Goal: Task Accomplishment & Management: Use online tool/utility

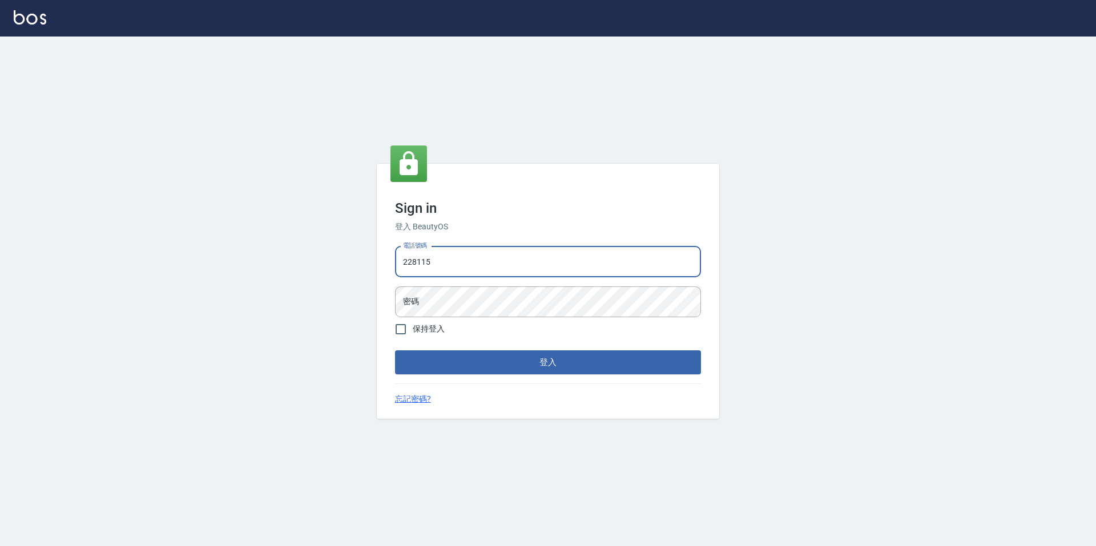
type input "2281159"
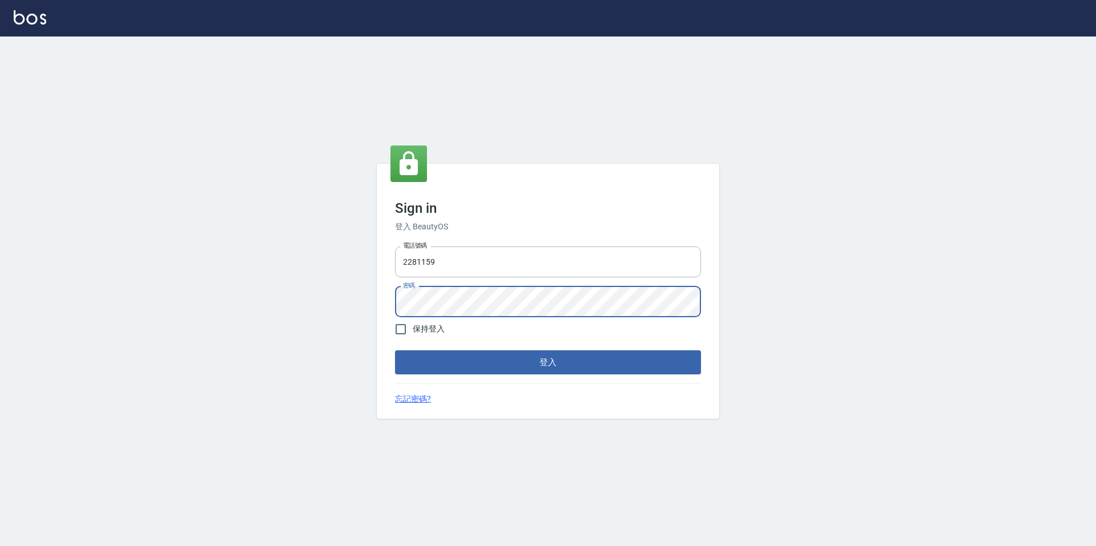
click at [395, 350] on button "登入" at bounding box center [548, 362] width 306 height 24
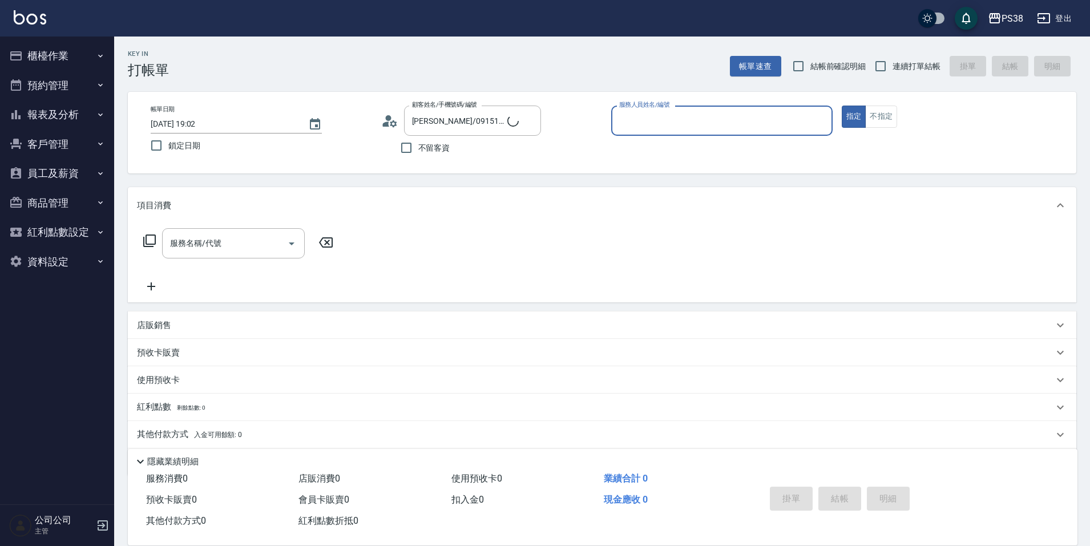
type input "[PERSON_NAME]/0915106202/8"
click at [527, 123] on icon "Clear" at bounding box center [529, 121] width 7 height 7
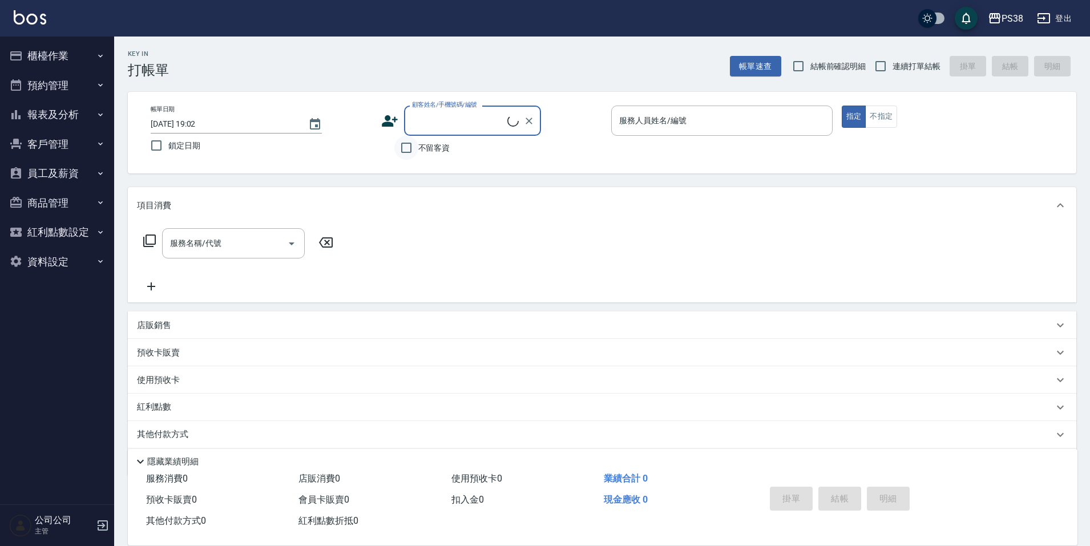
click at [412, 146] on input "不留客資" at bounding box center [406, 148] width 24 height 24
checkbox input "true"
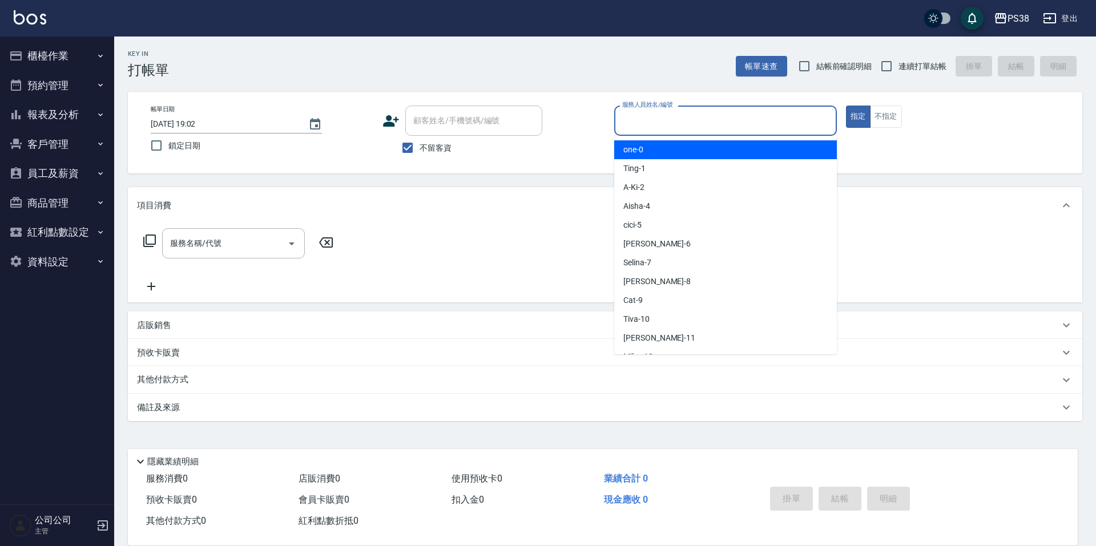
click at [703, 122] on input "服務人員姓名/編號" at bounding box center [725, 121] width 212 height 20
type input "mika-8"
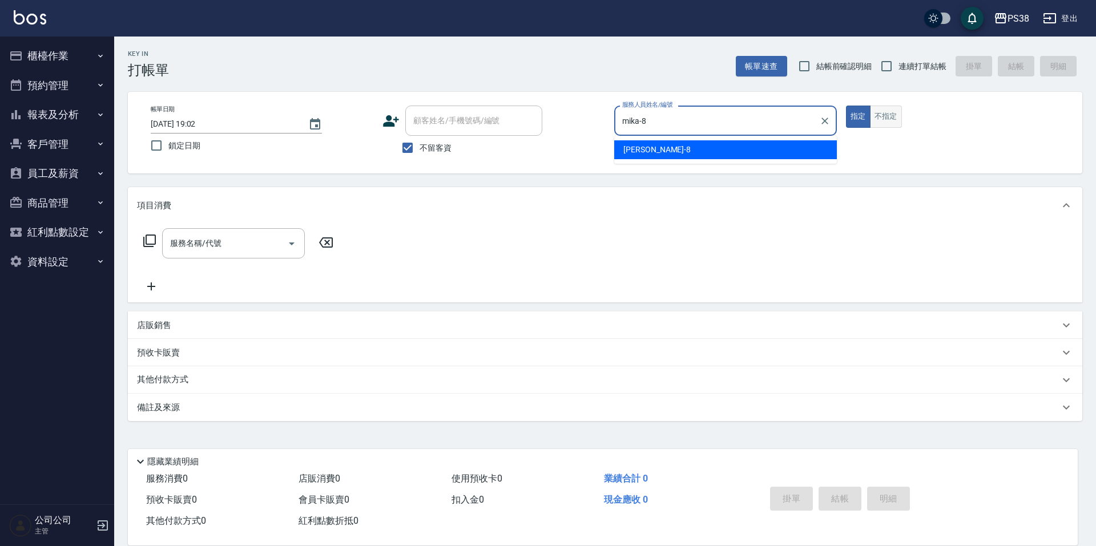
type button "true"
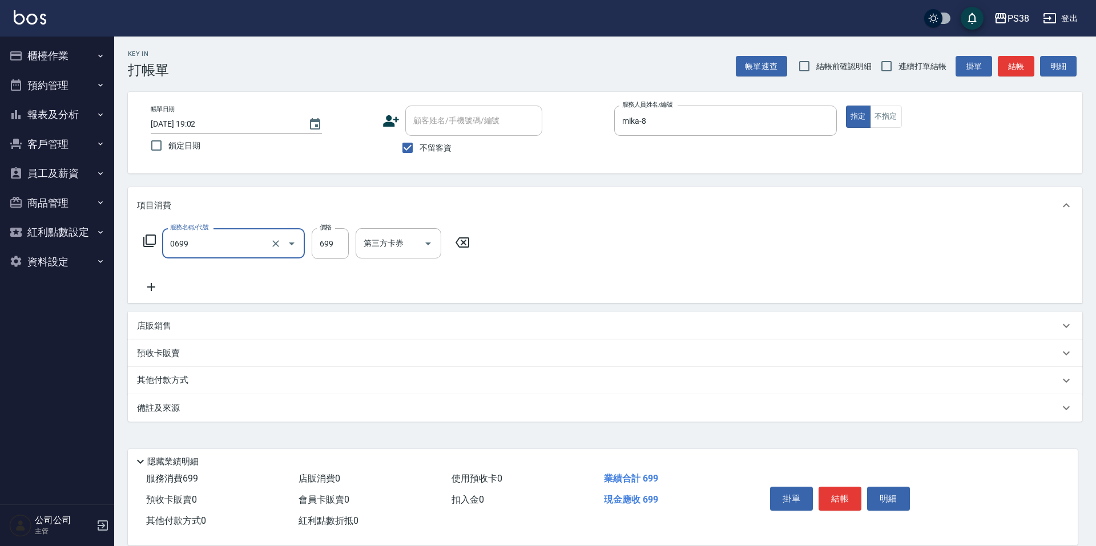
type input "spa699(0699)"
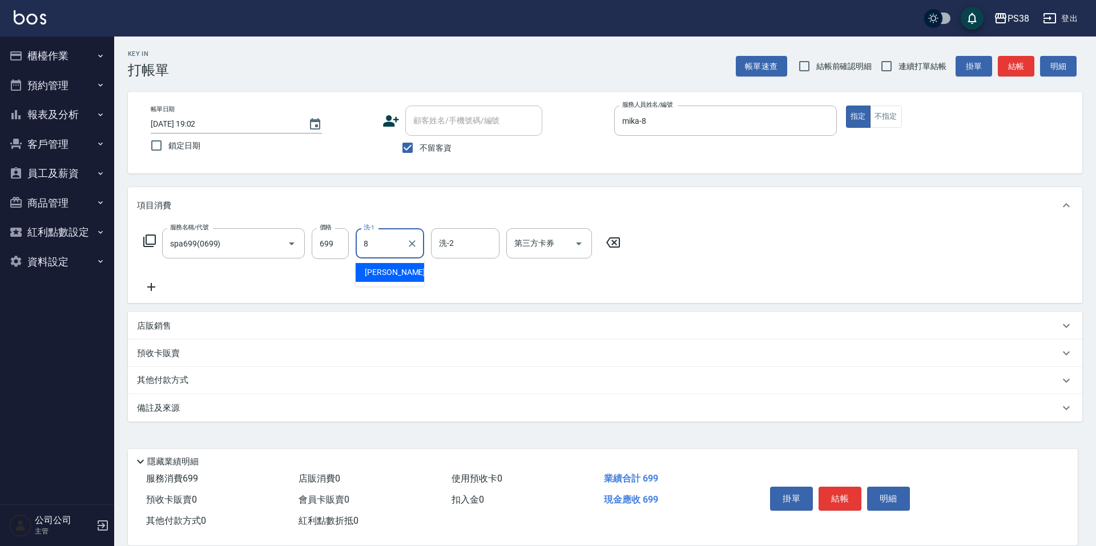
type input "mika-8"
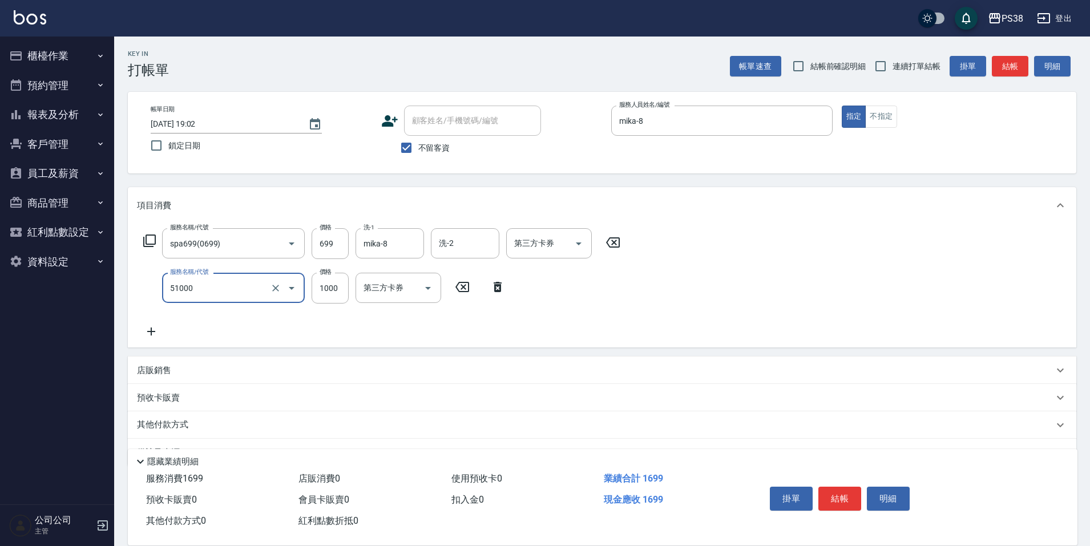
type input "染髮600以上(任意金額)(51000)"
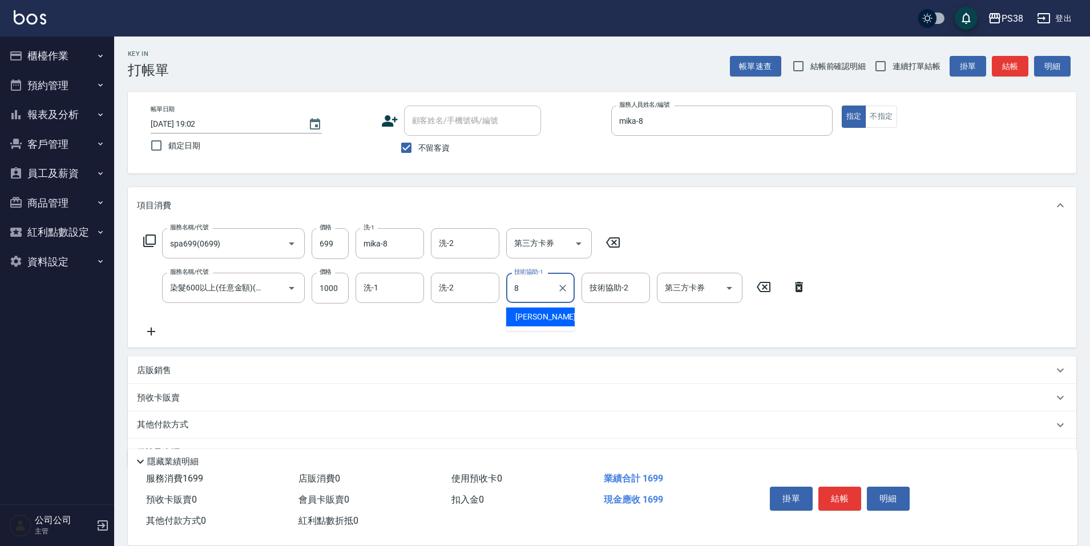
type input "mika-8"
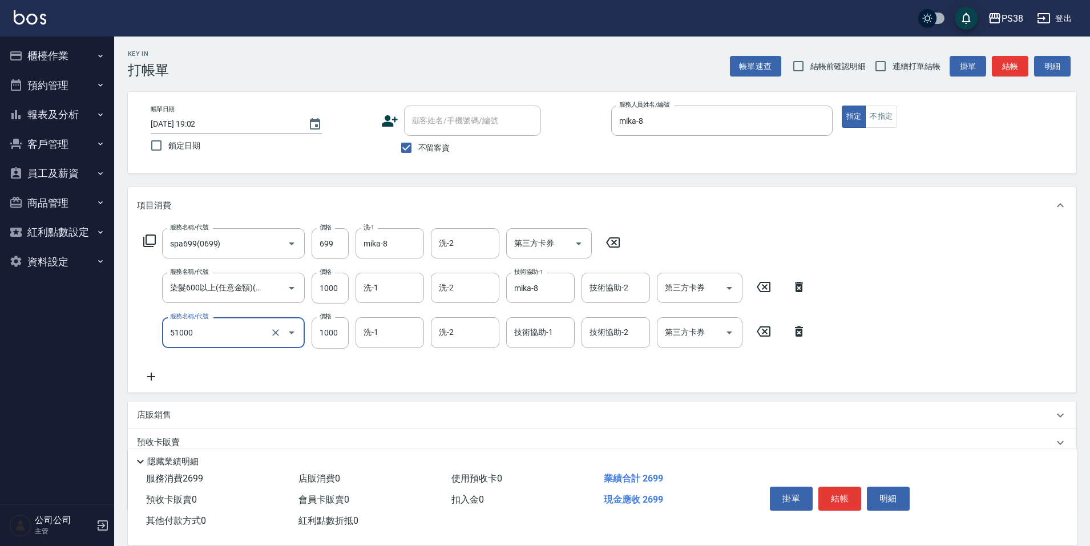
type input "染髮600以上(任意金額)(51000)"
type input "1800"
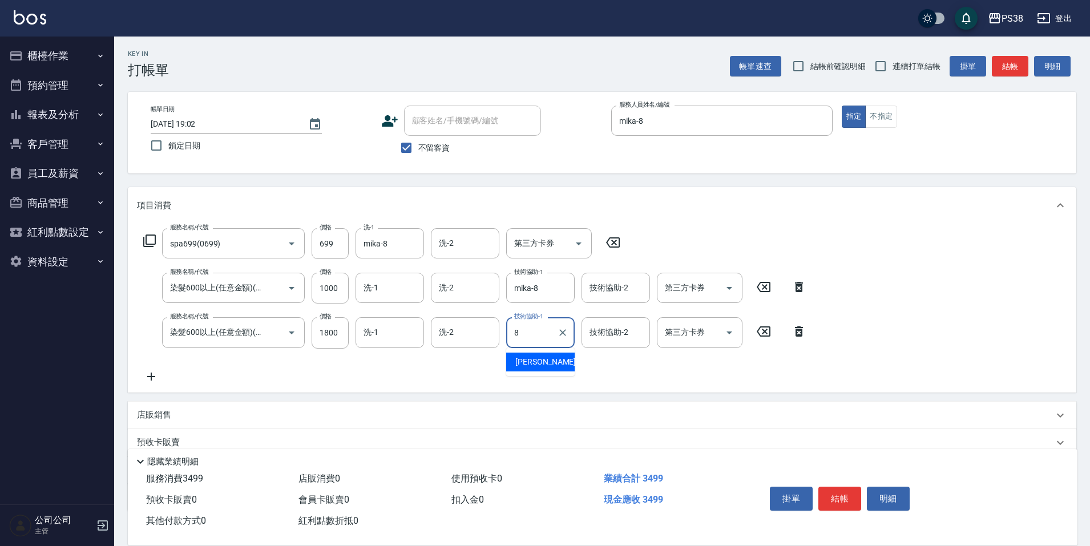
type input "mika-8"
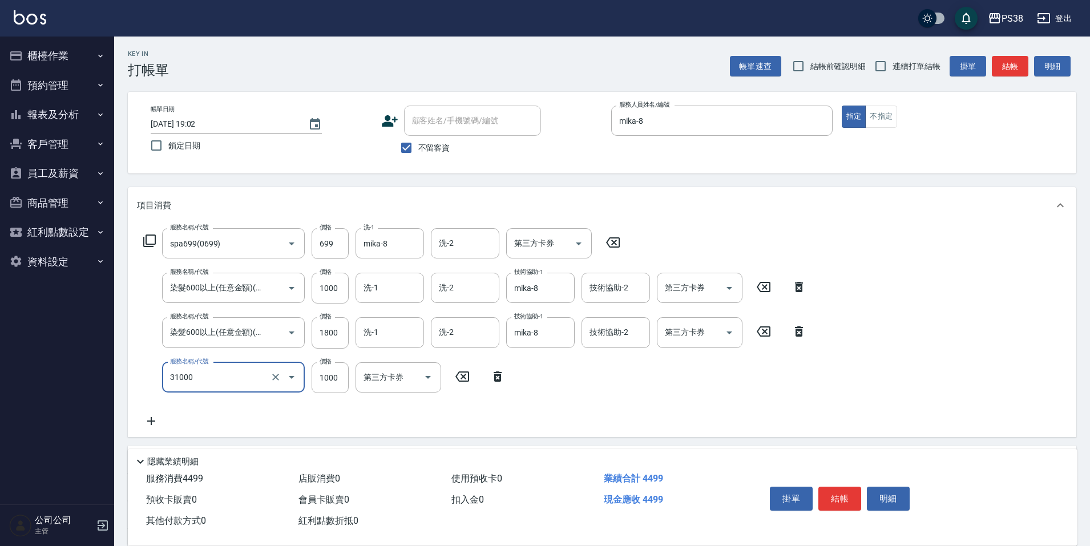
type input "酵素護髮(31000)"
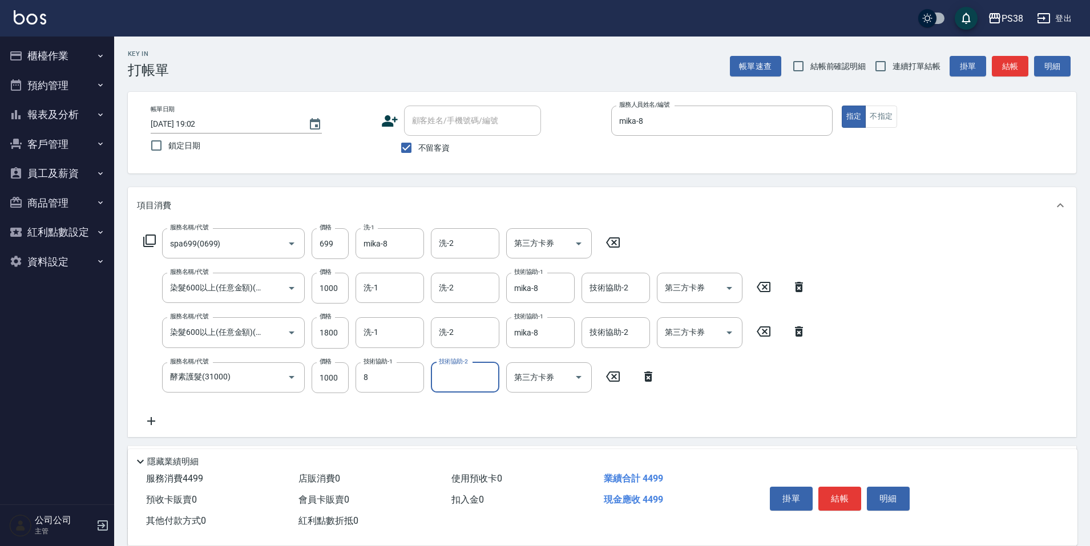
type input "mika-8"
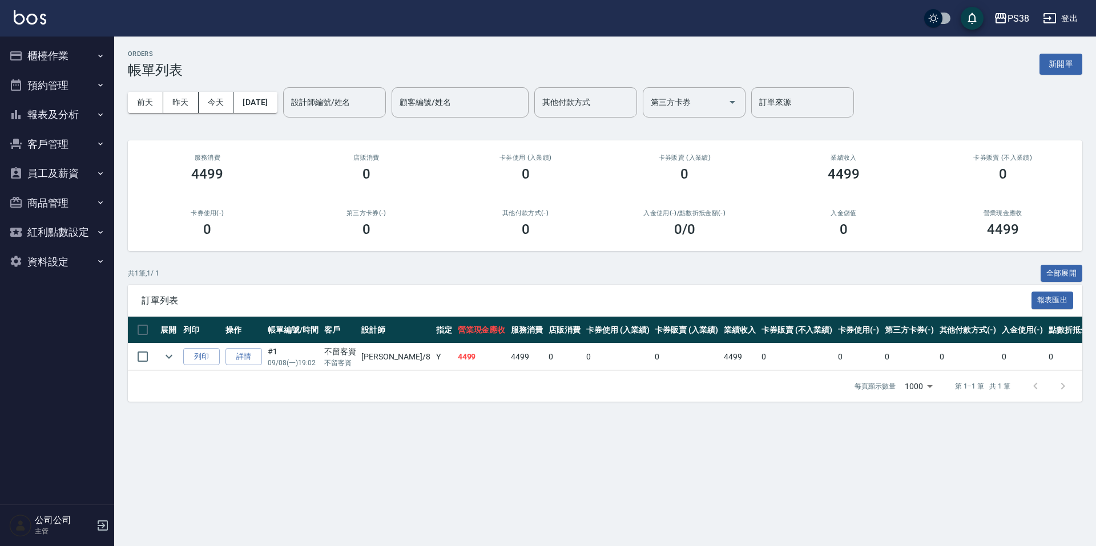
click at [45, 58] on button "櫃檯作業" at bounding box center [57, 56] width 105 height 30
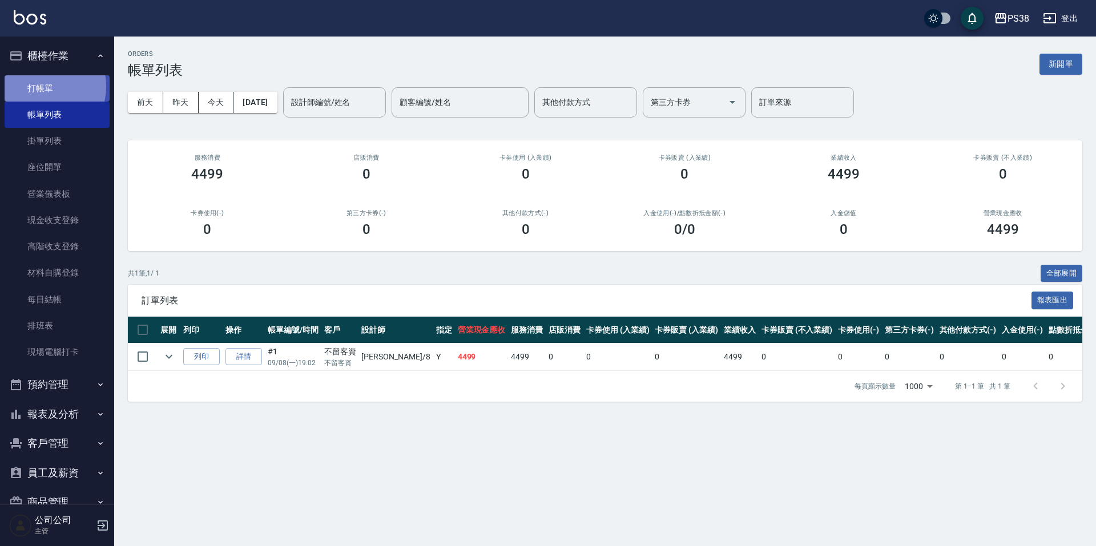
click at [41, 86] on link "打帳單" at bounding box center [57, 88] width 105 height 26
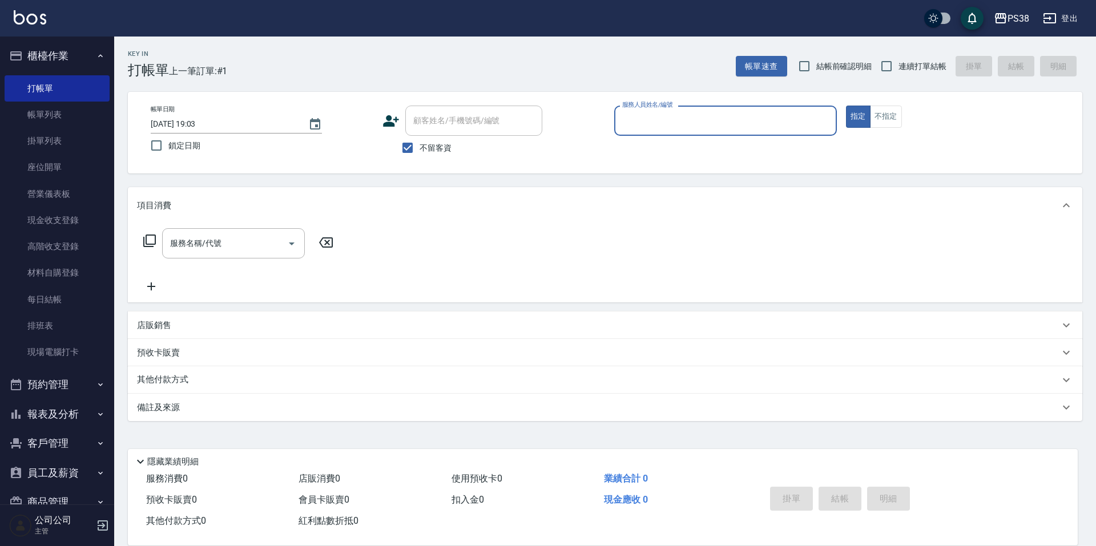
drag, startPoint x: 812, startPoint y: 66, endPoint x: 818, endPoint y: 66, distance: 6.3
click at [812, 66] on input "結帳前確認明細" at bounding box center [804, 66] width 24 height 24
checkbox input "true"
click at [892, 63] on input "連續打單結帳" at bounding box center [886, 66] width 24 height 24
checkbox input "true"
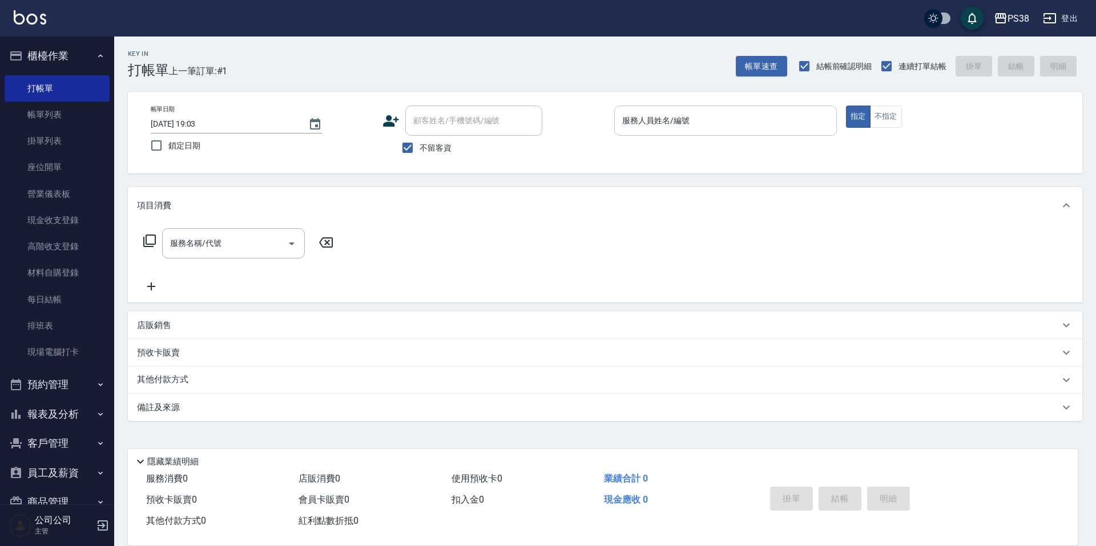
click at [657, 117] on input "服務人員姓名/編號" at bounding box center [725, 121] width 212 height 20
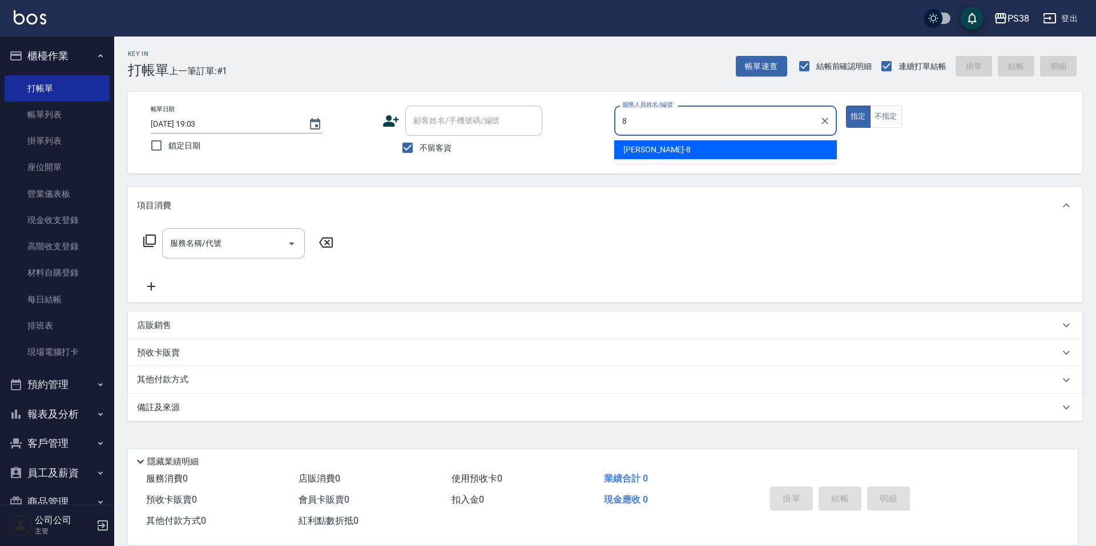
type input "mika-8"
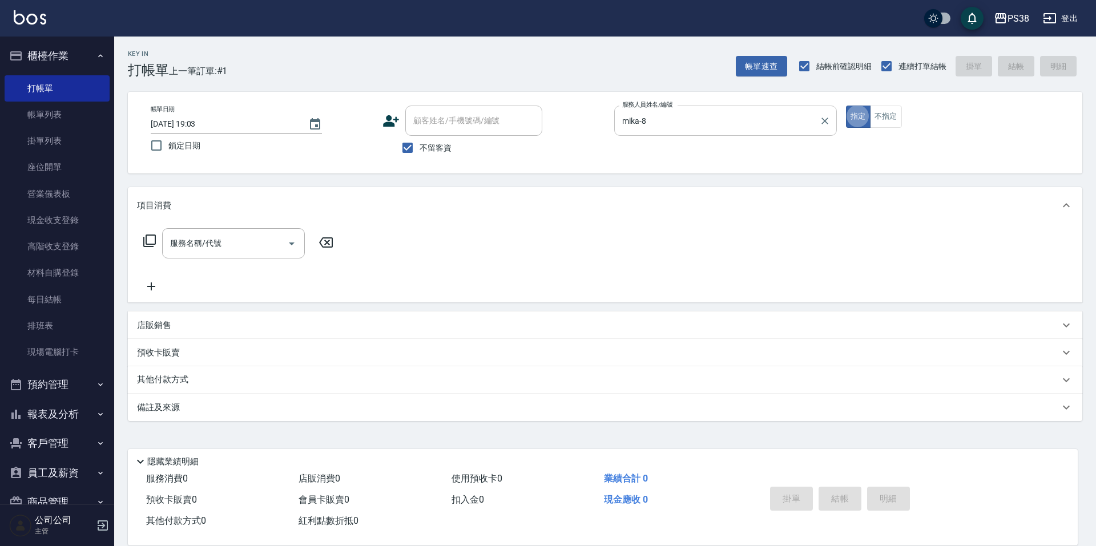
type button "true"
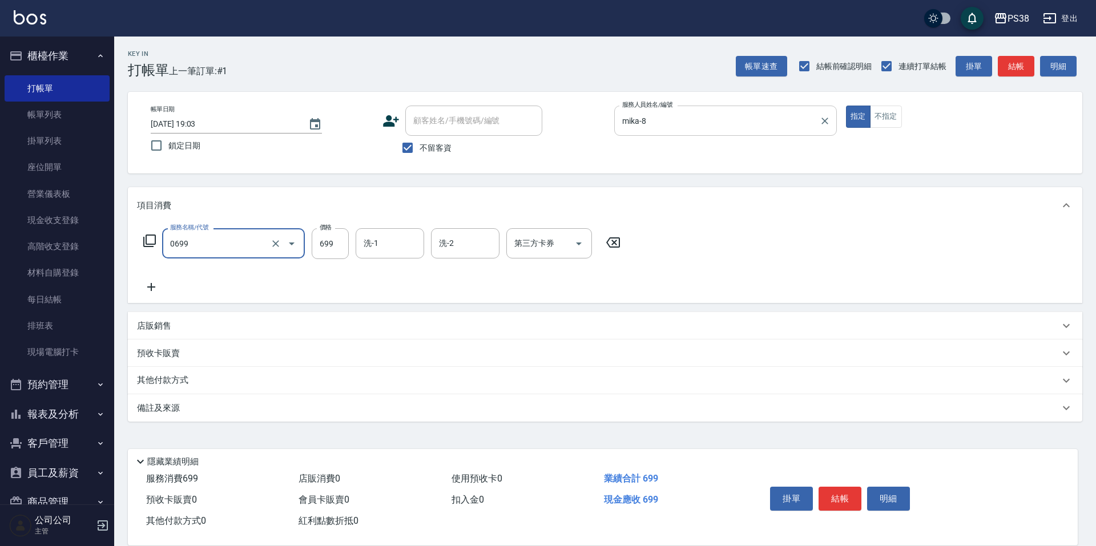
type input "spa699(0699)"
type input "Mona-23"
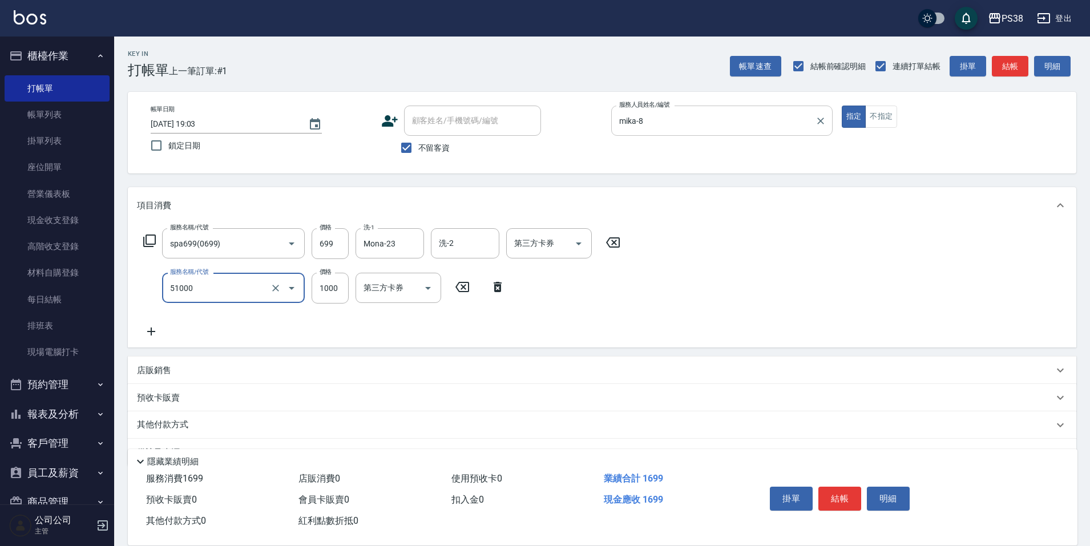
type input "染髮600以上(任意金額)(51000)"
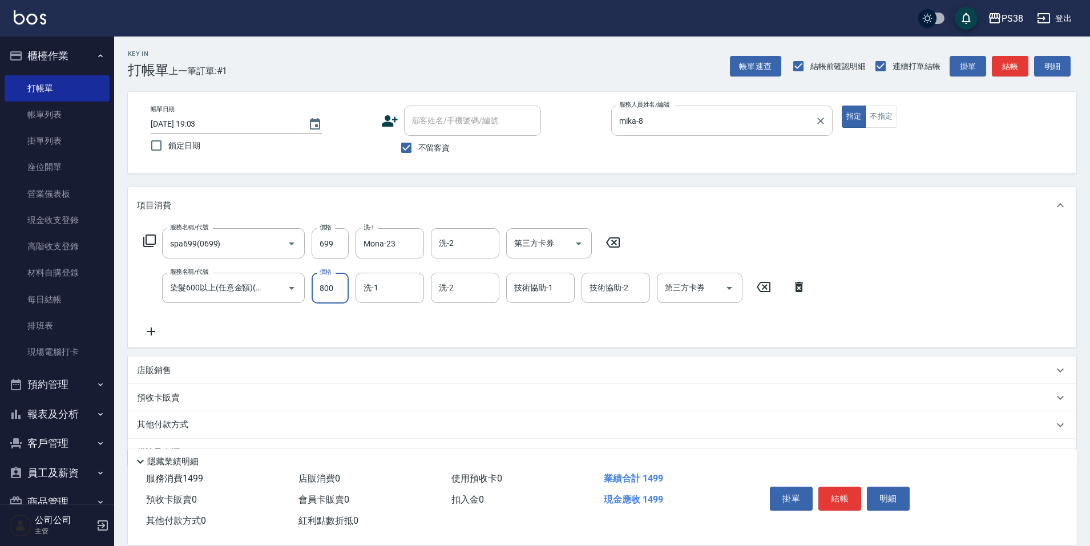
type input "800"
type input "Mona-23"
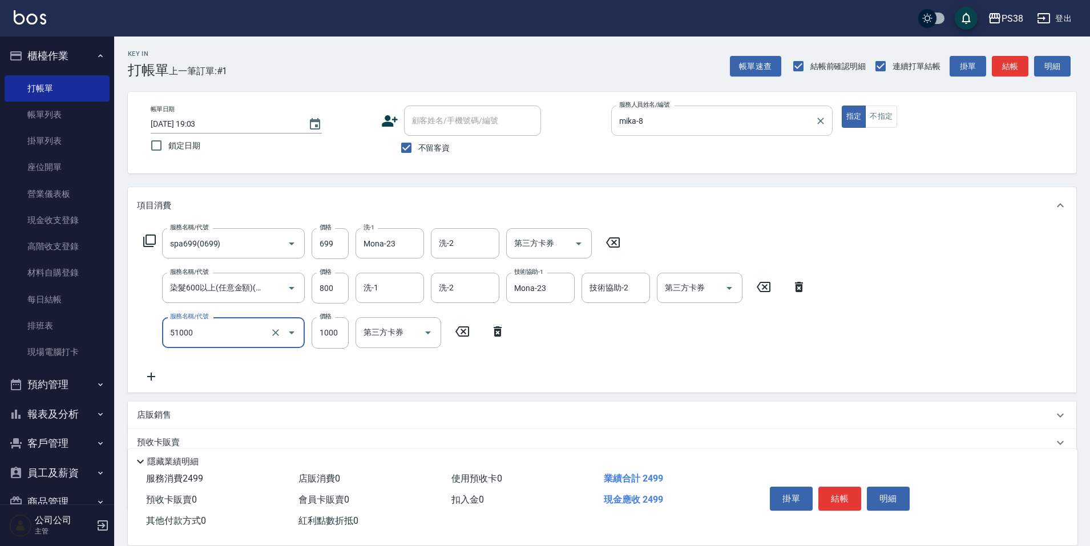
type input "染髮600以上(任意金額)(51000)"
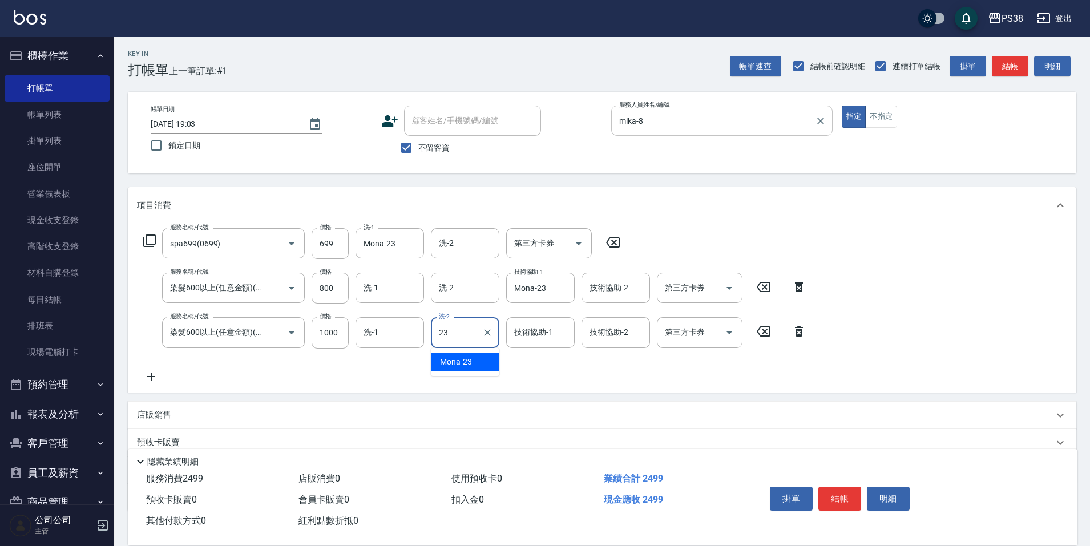
type input "2"
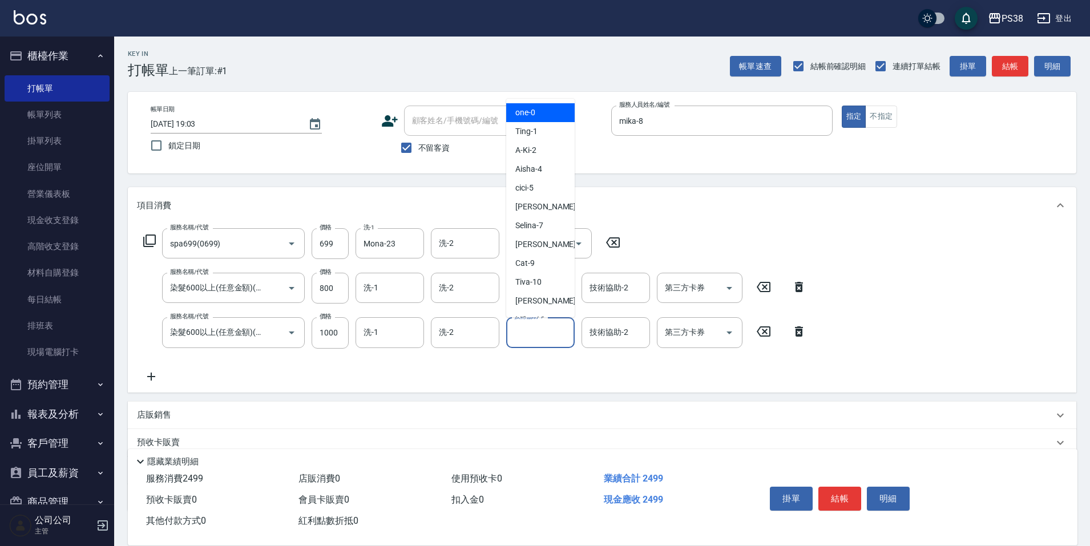
click at [550, 337] on input "技術協助-1" at bounding box center [540, 332] width 58 height 20
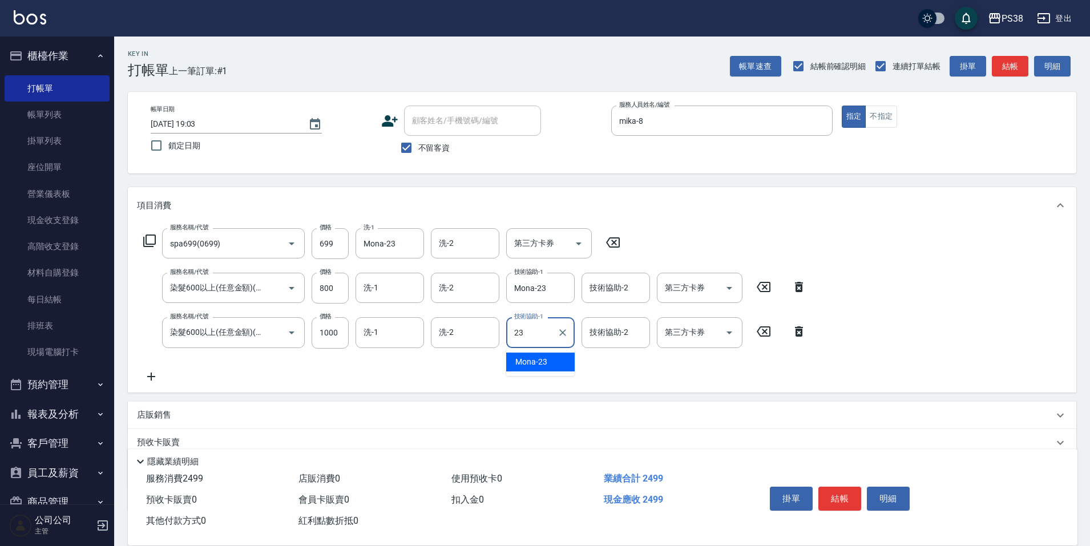
type input "Mona-23"
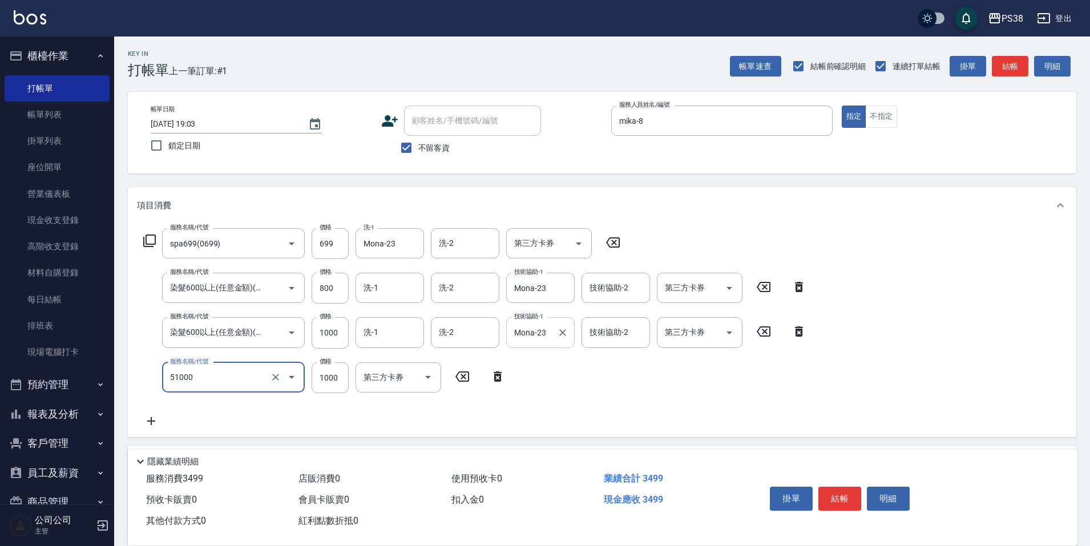
type input "染髮600以上(任意金額)(51000)"
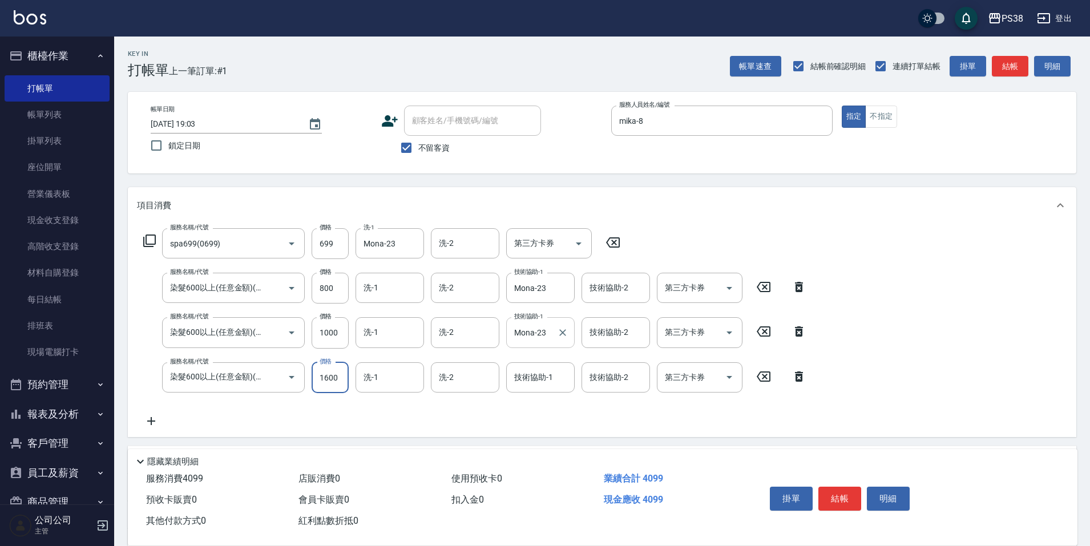
type input "1600"
type input "Mona-23"
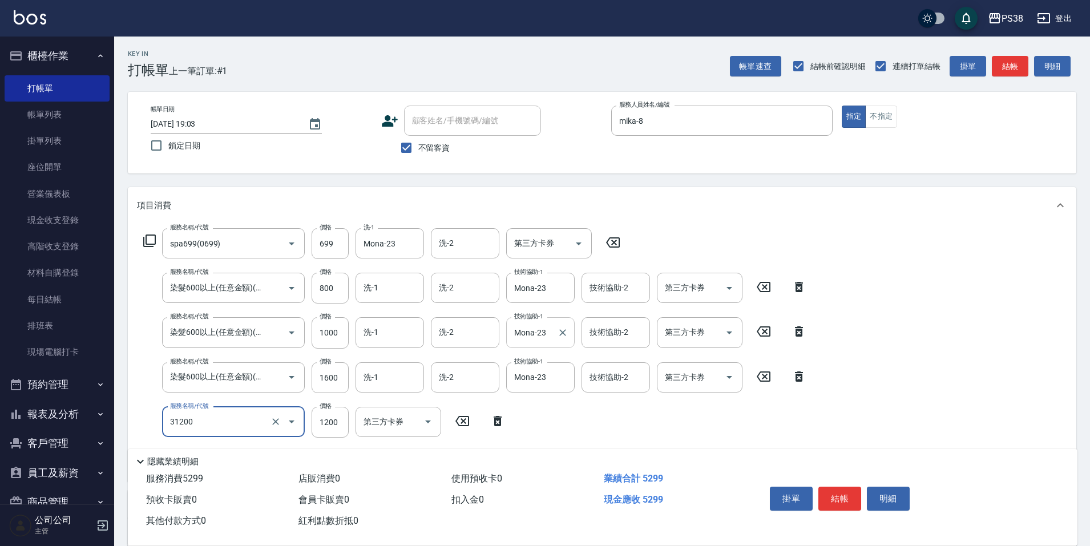
type input "醫護=1200(31200)"
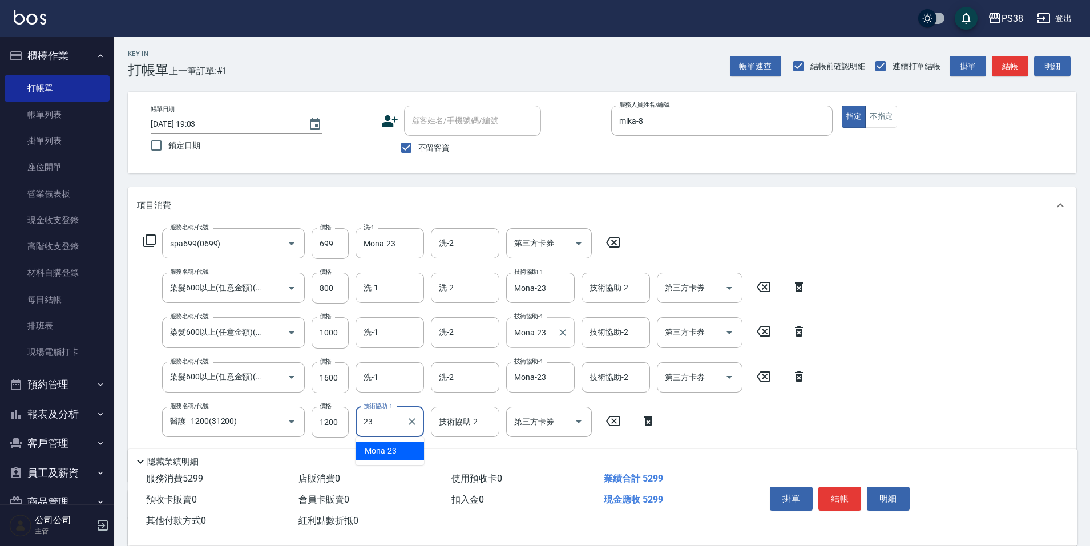
type input "Mona-23"
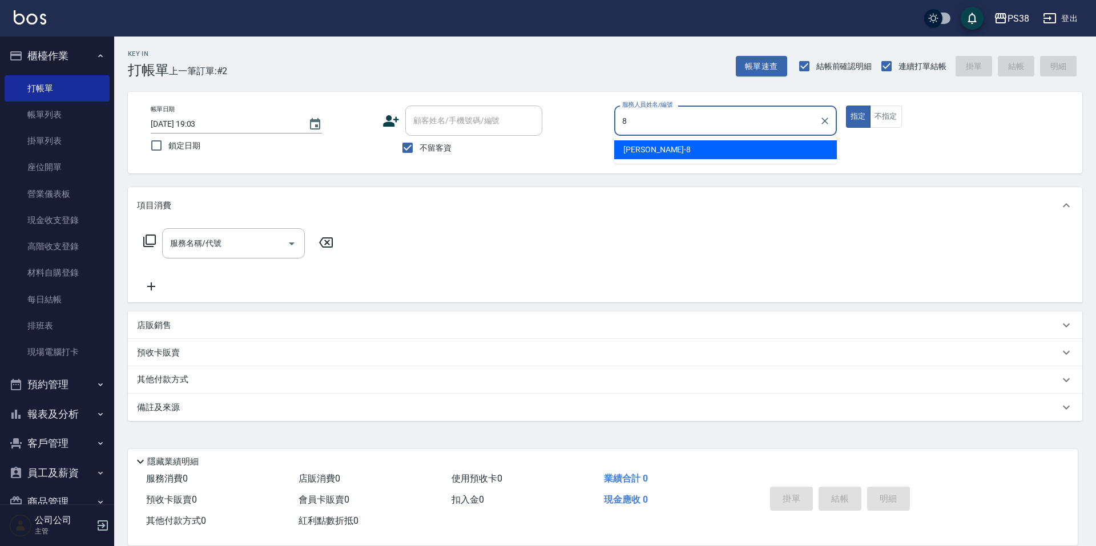
type input "mika-8"
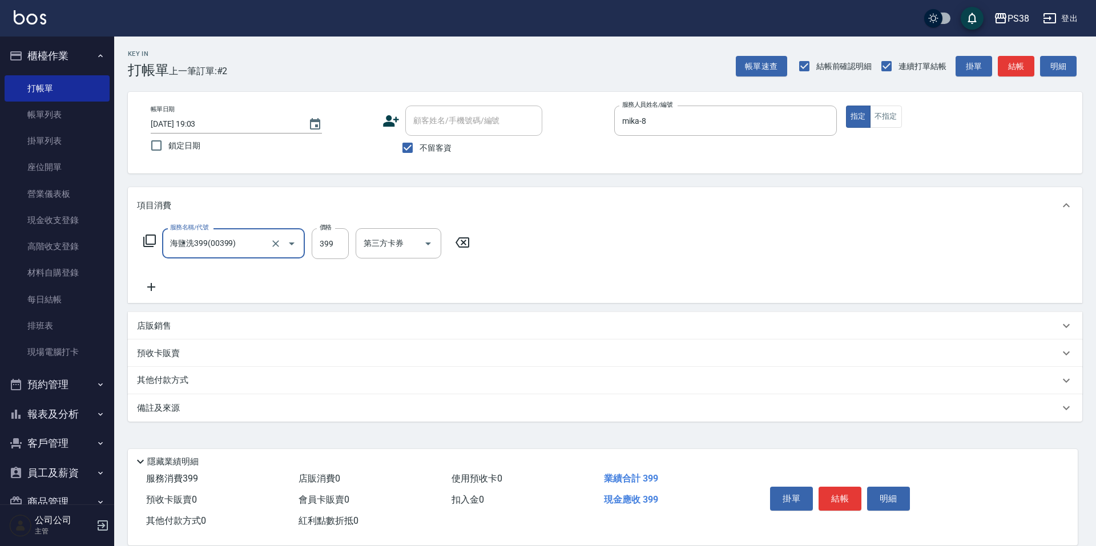
type input "海鹽洗399(00399)"
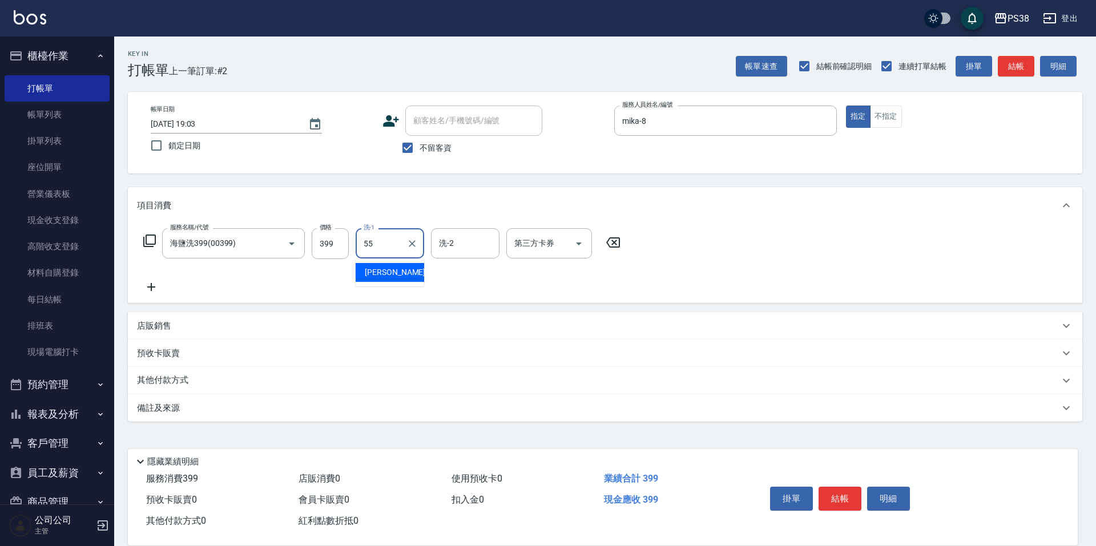
type input "[PERSON_NAME]-55"
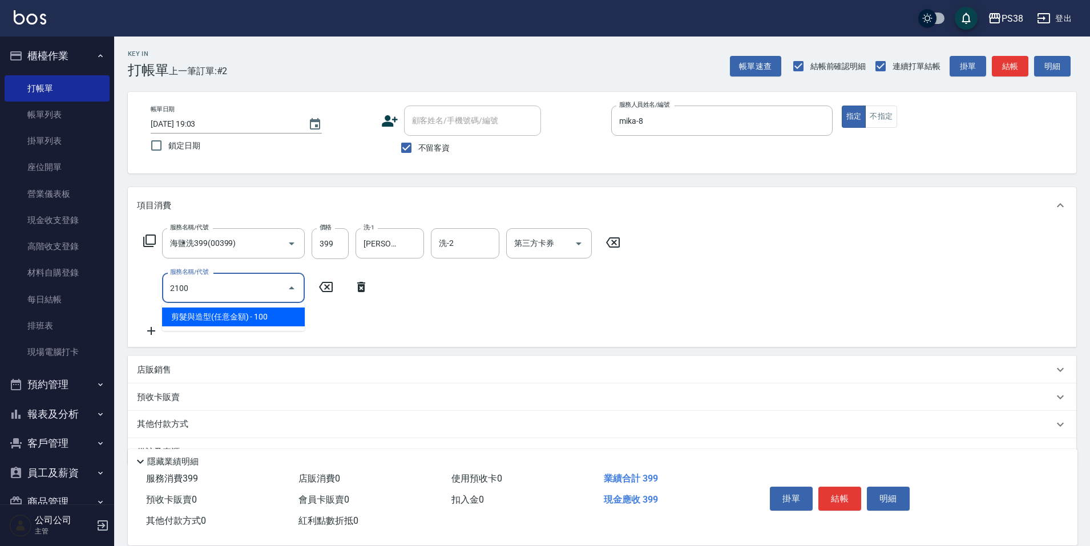
type input "剪髮與造型(任意金額)(2100)"
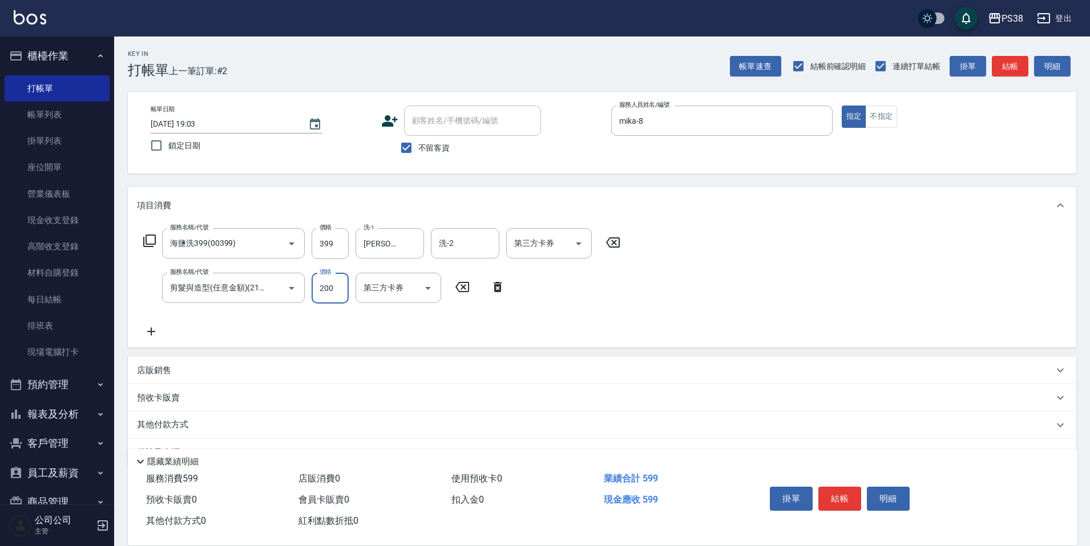
type input "200"
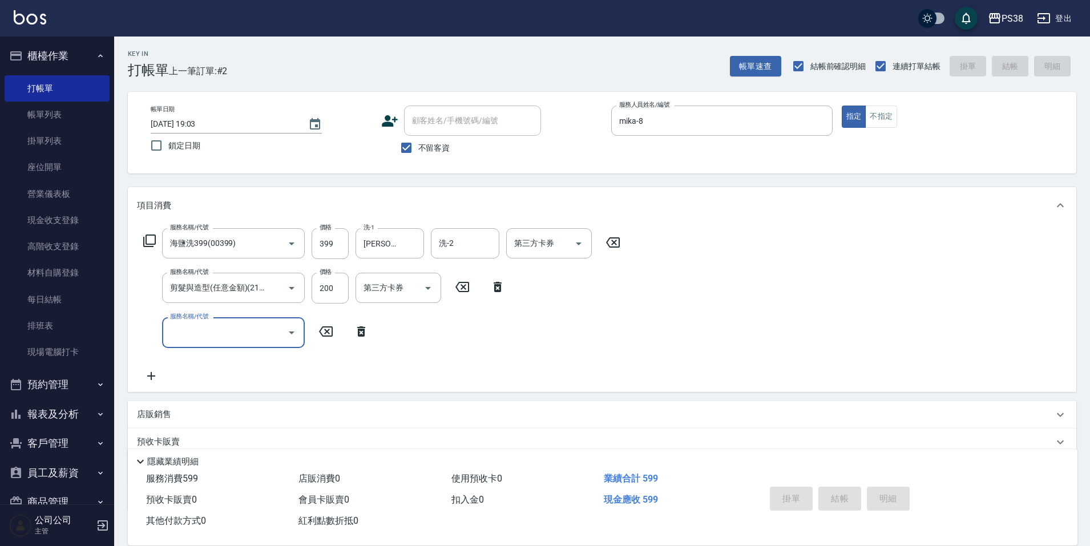
type input "8"
type input "[DATE] 19:10"
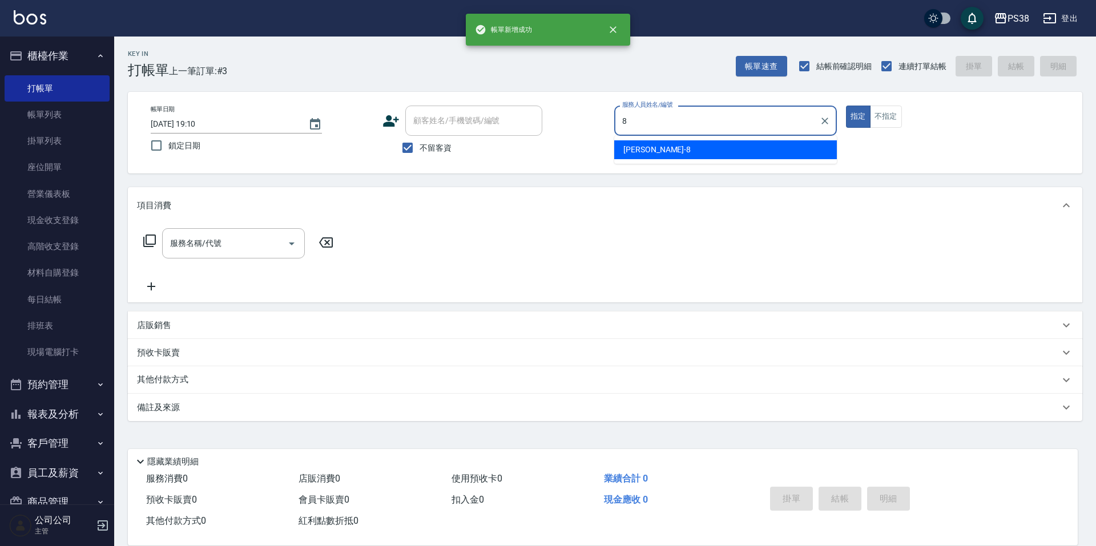
type input "mika-8"
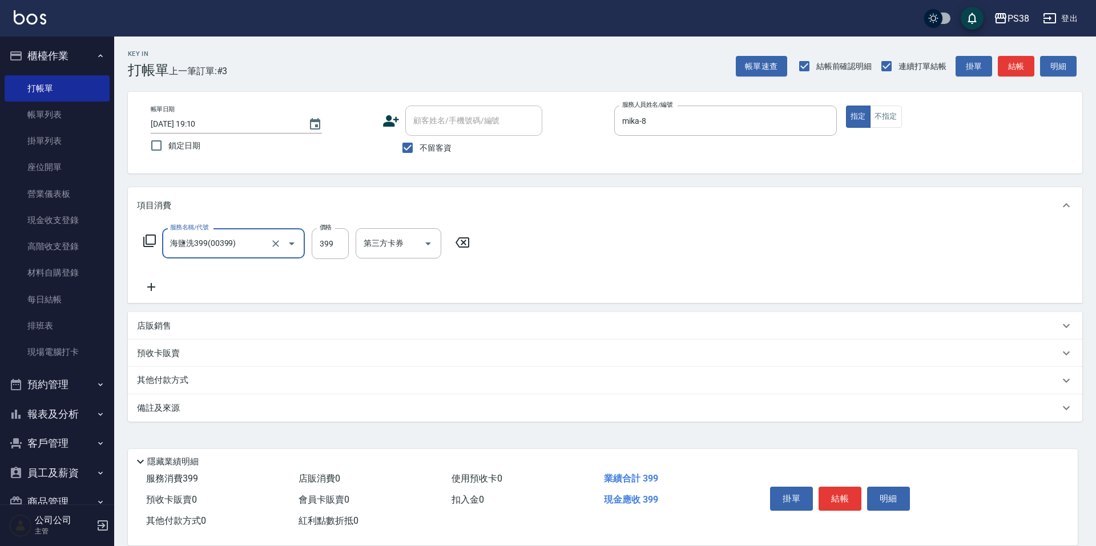
type input "海鹽洗399(00399)"
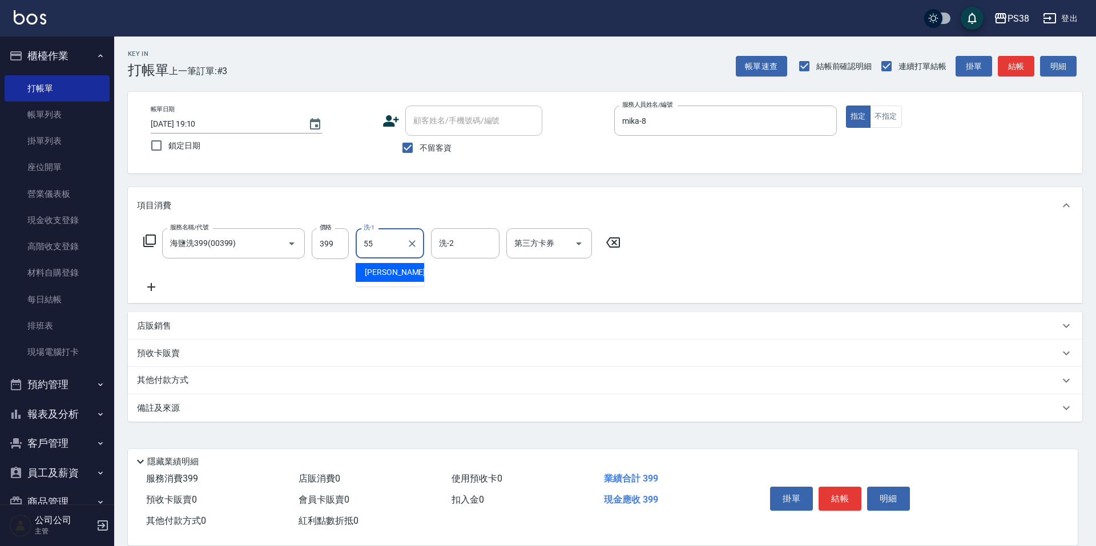
type input "[PERSON_NAME]-55"
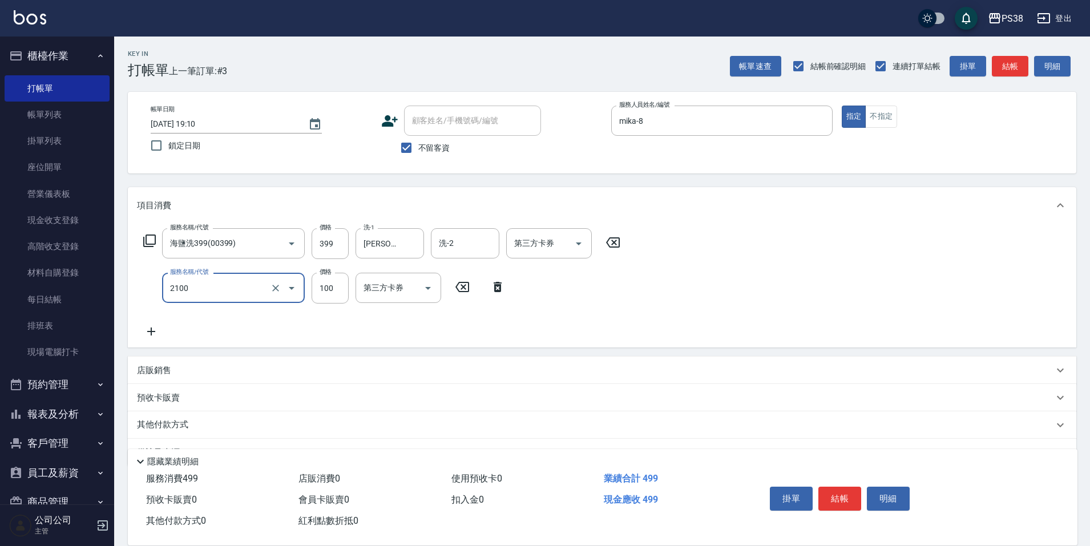
type input "剪髮與造型(任意金額)(2100)"
type input "200"
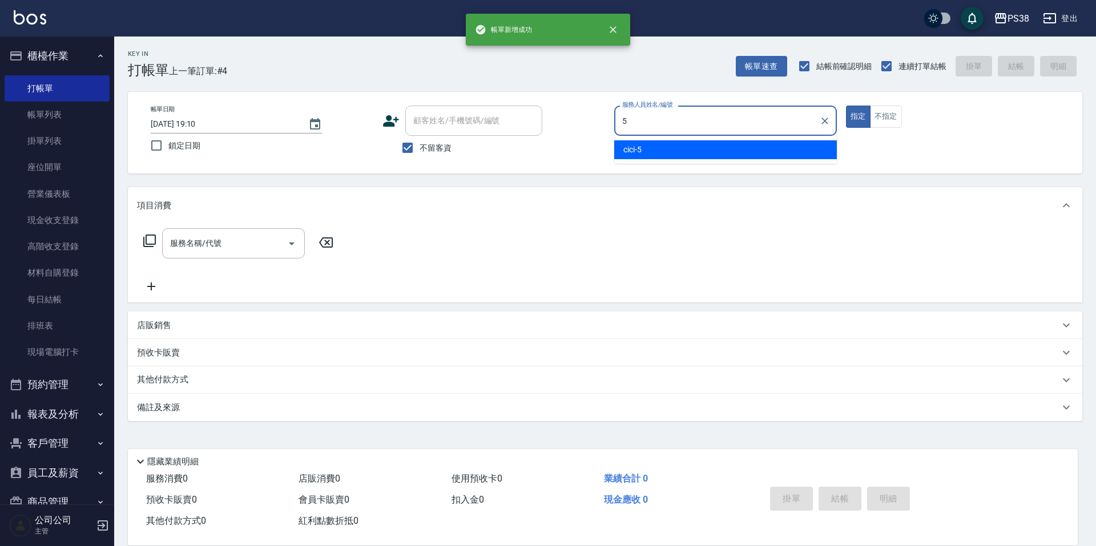
type input "cici-5"
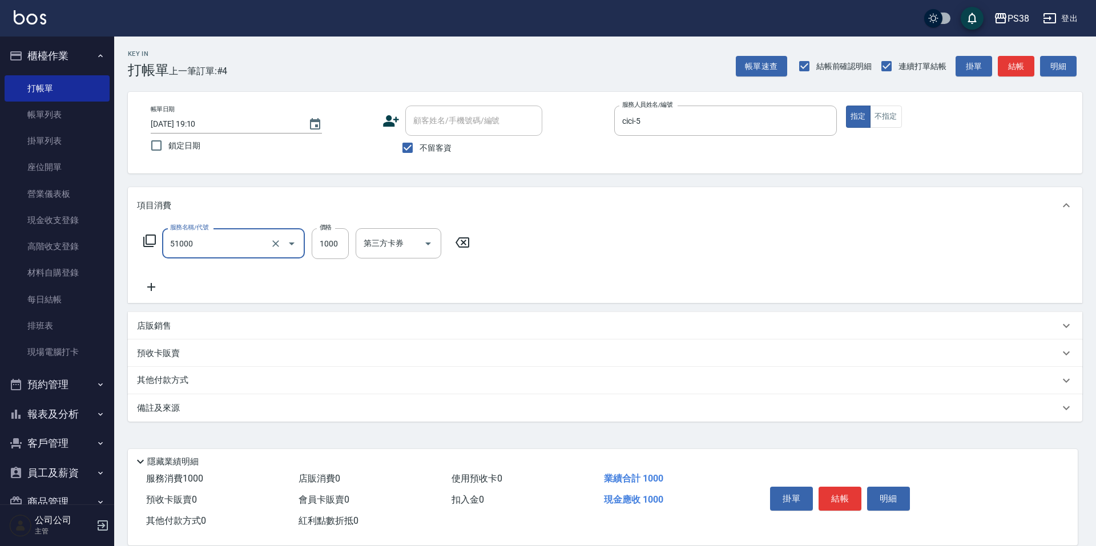
type input "染髮600以上(任意金額)(51000)"
type input "999"
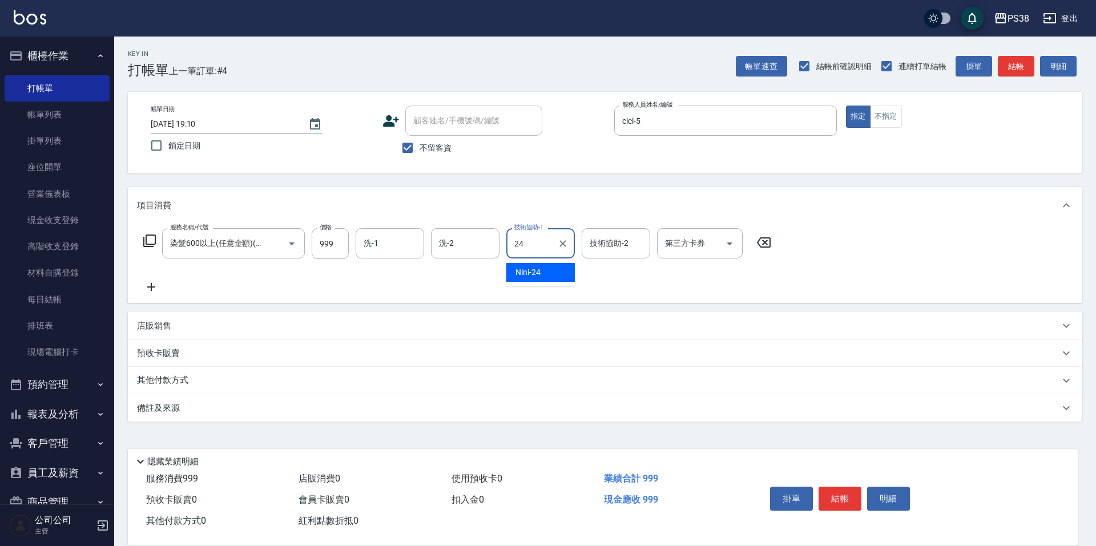
type input "Nini-24"
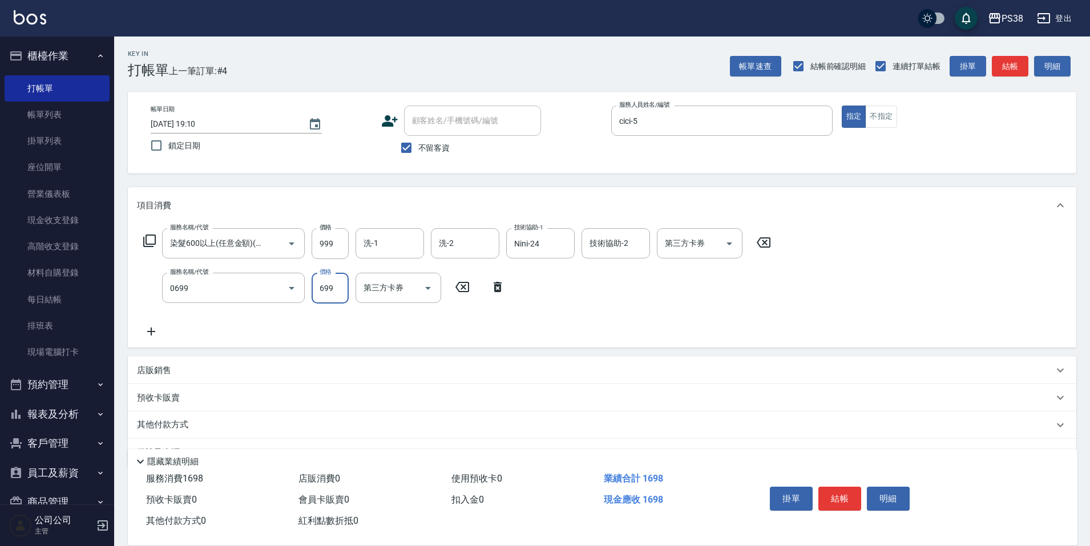
type input "spa699(0699)"
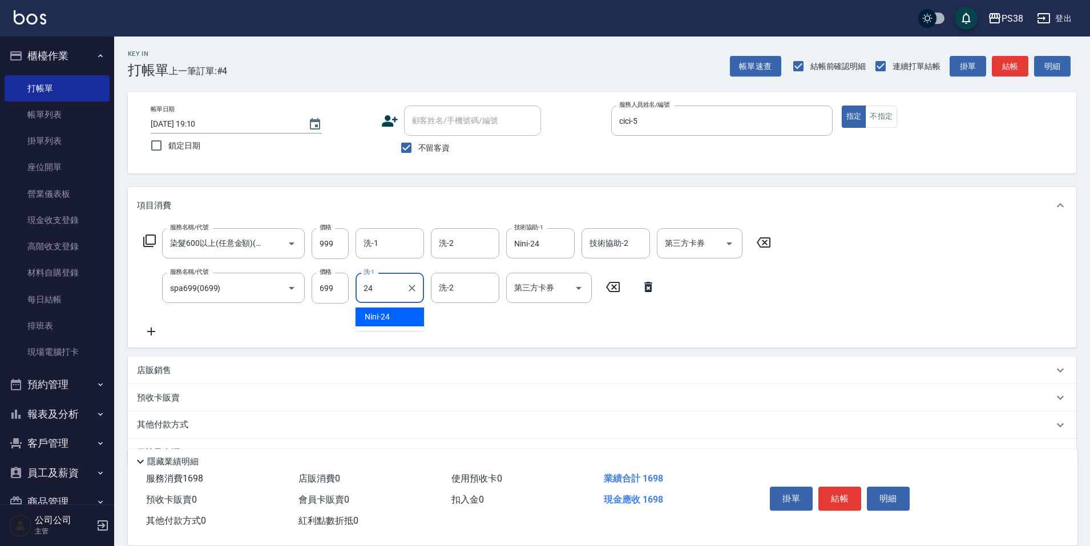
type input "Nini-24"
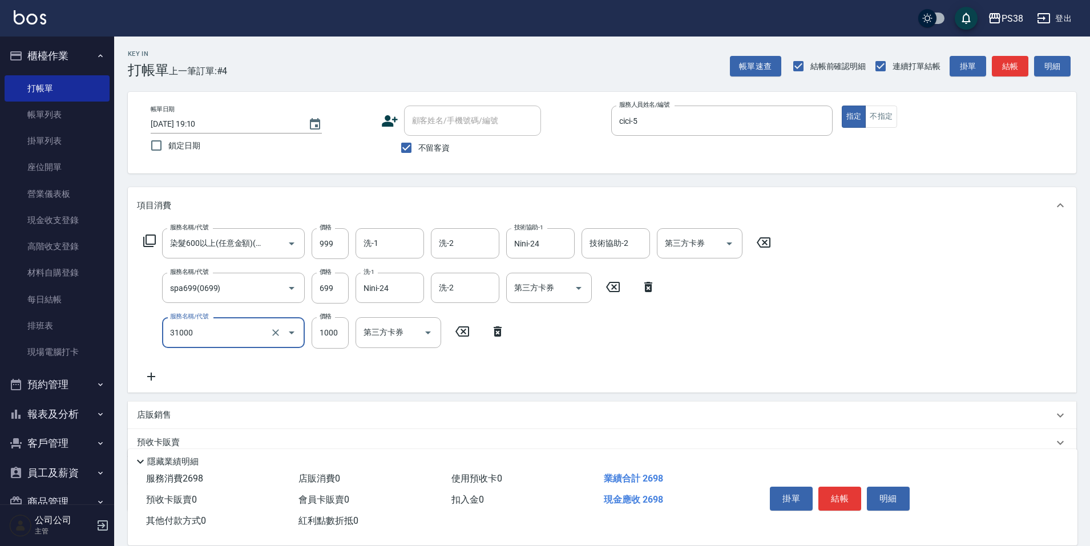
type input "酵素護髮(31000)"
type input "1500"
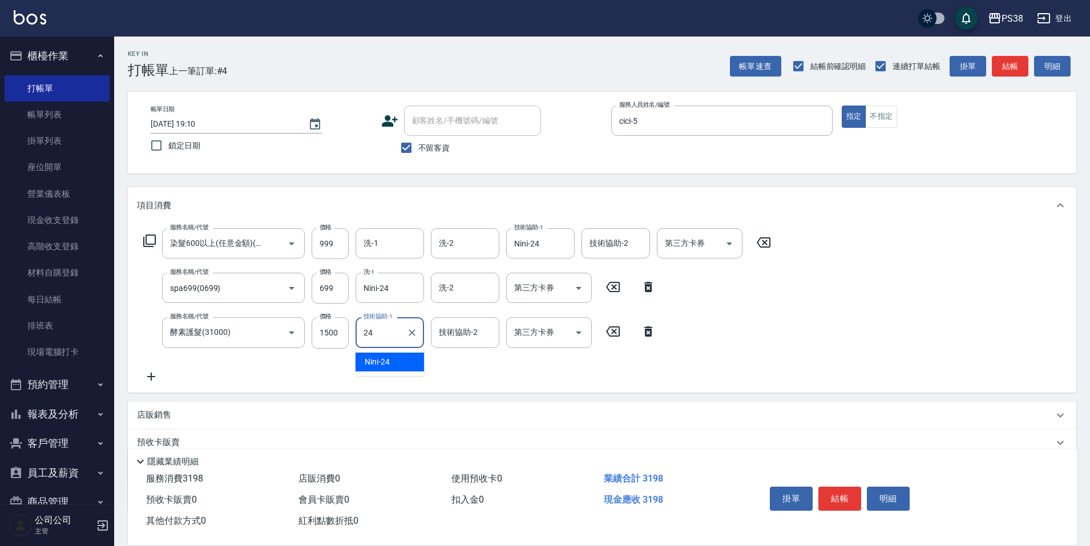
type input "Nini-24"
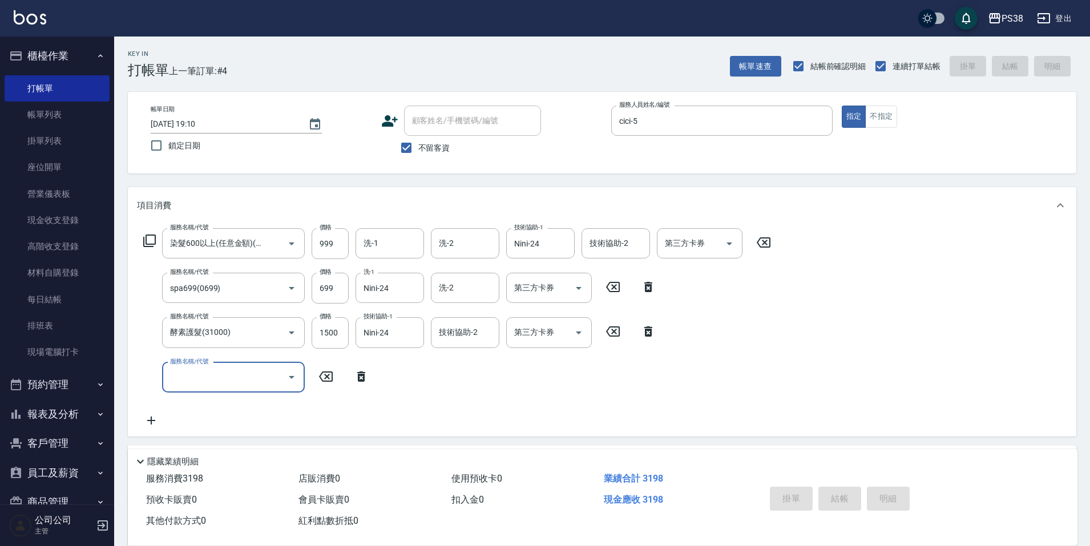
type input "[DATE] 19:11"
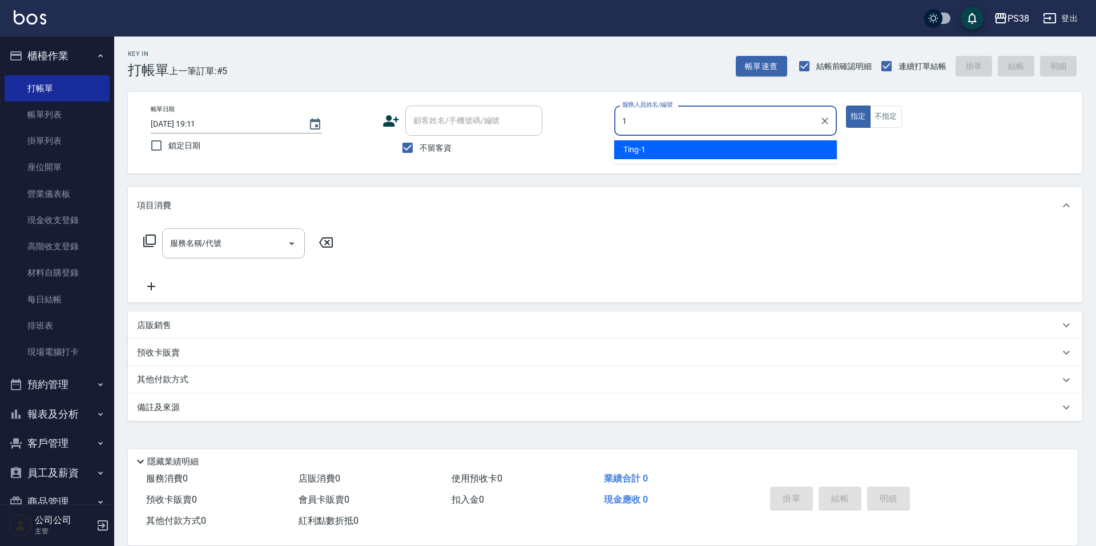
type input "Ting-1"
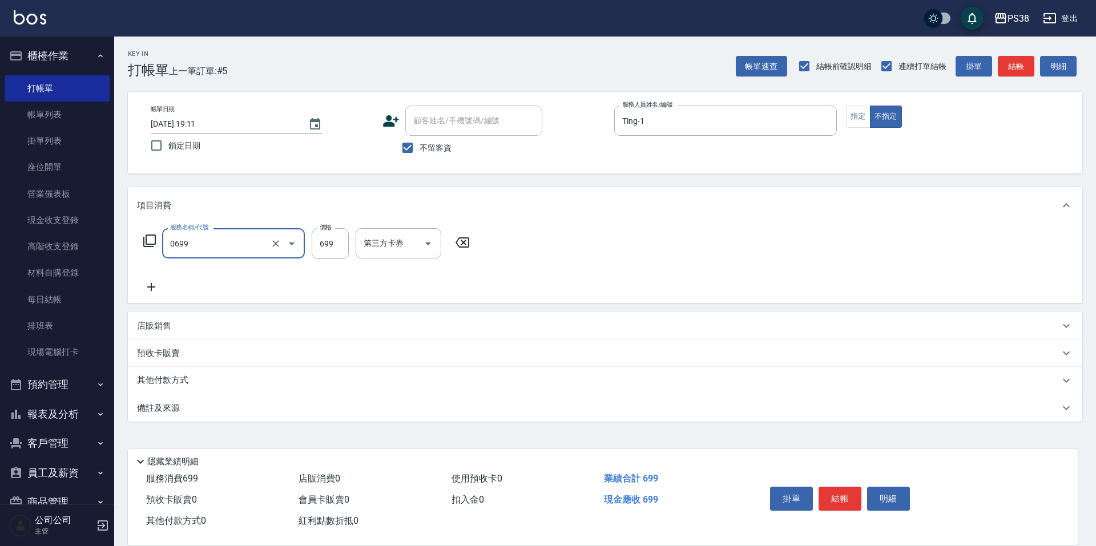
type input "spa699(0699)"
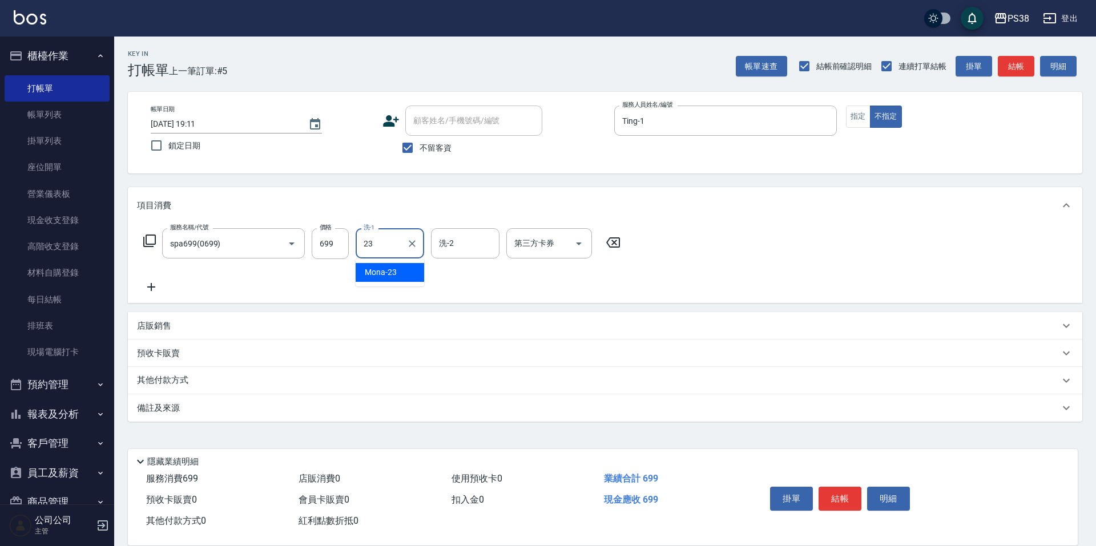
type input "Mona-23"
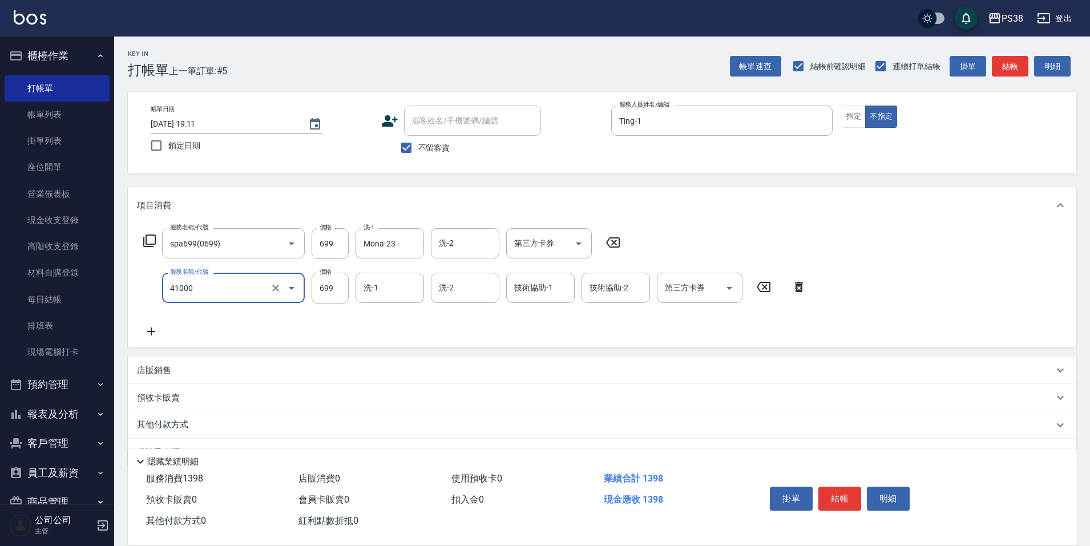
type input "燙髮699-2500(任意金額)(41000)"
type input "800"
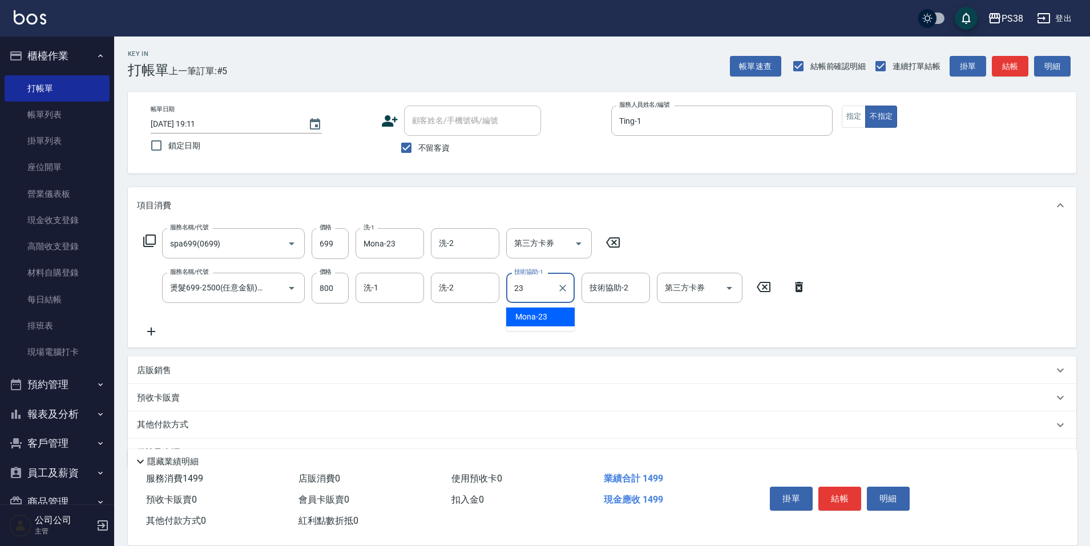
type input "Mona-23"
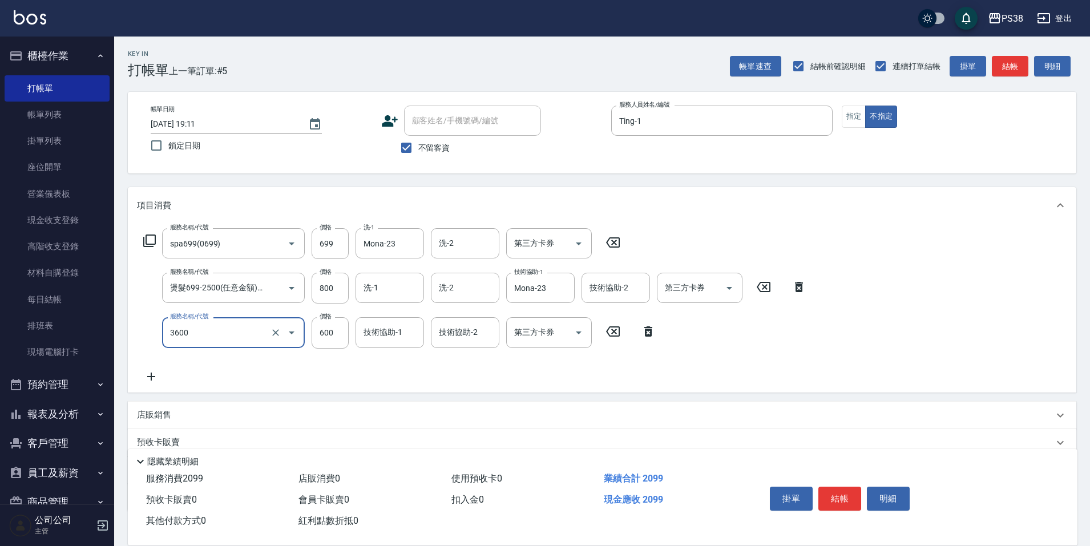
type input "天天水水護髮(3600)"
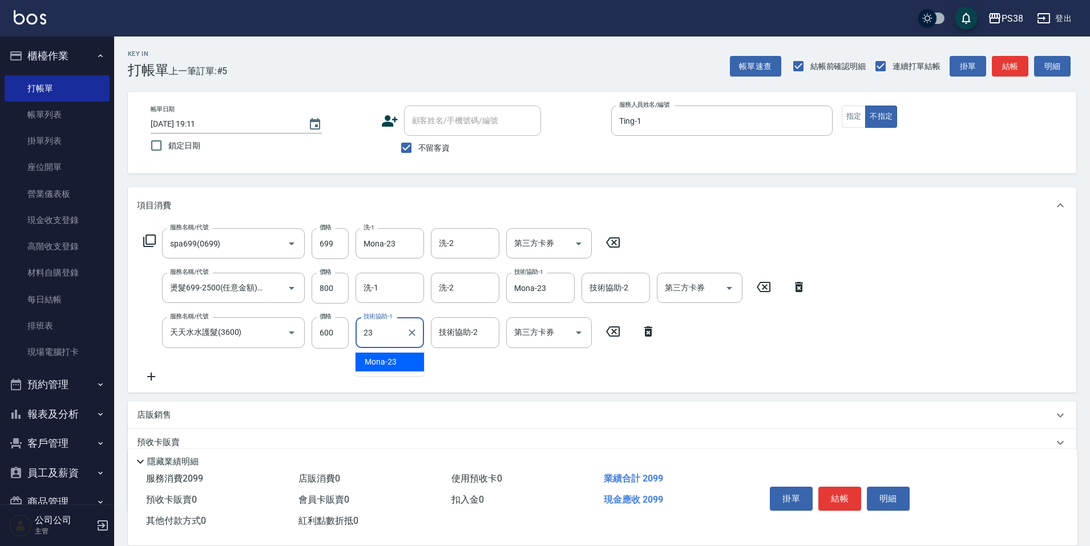
type input "Mona-23"
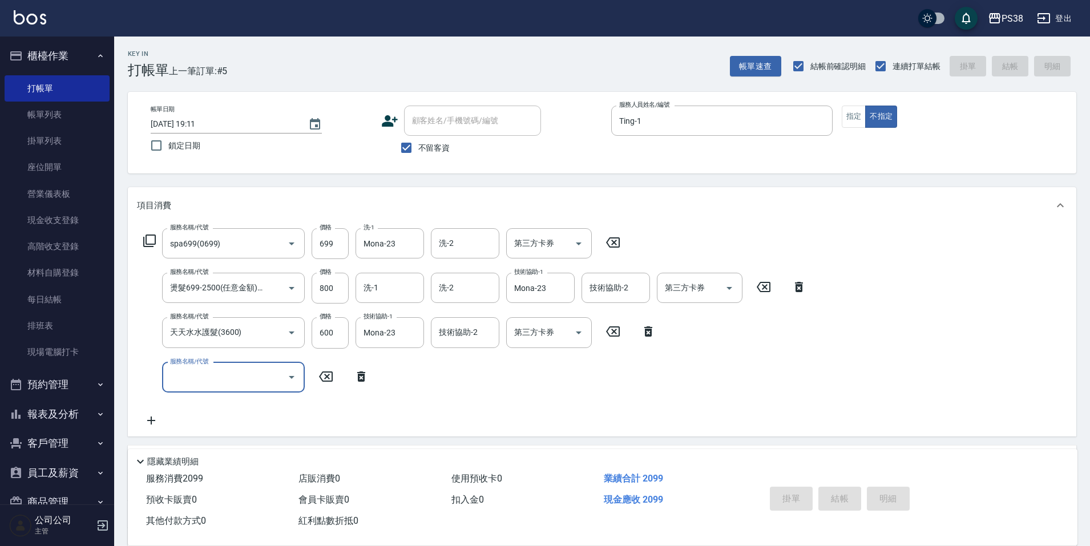
type input "[DATE] 19:12"
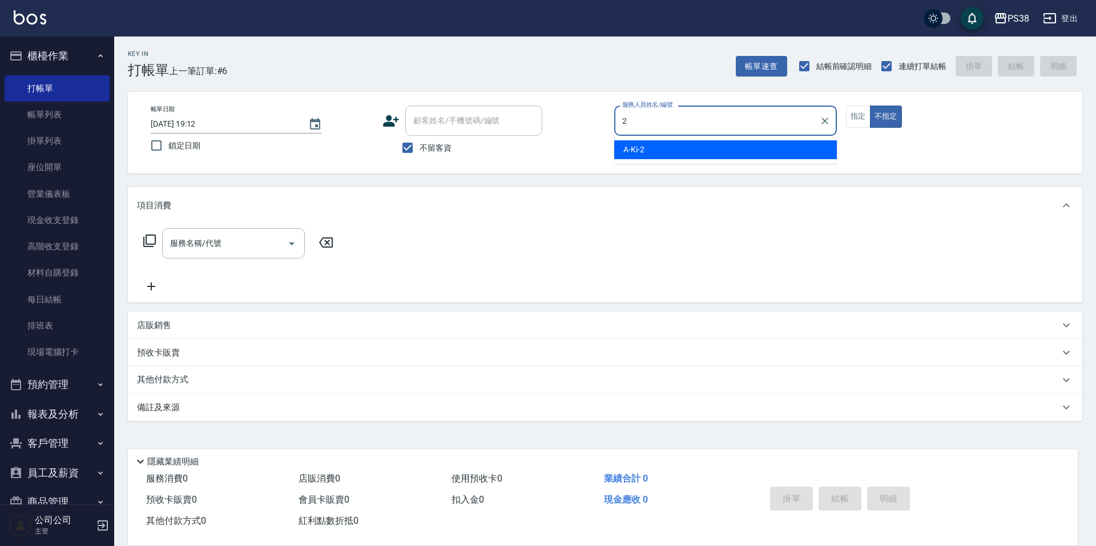
type input "A-Ki-2"
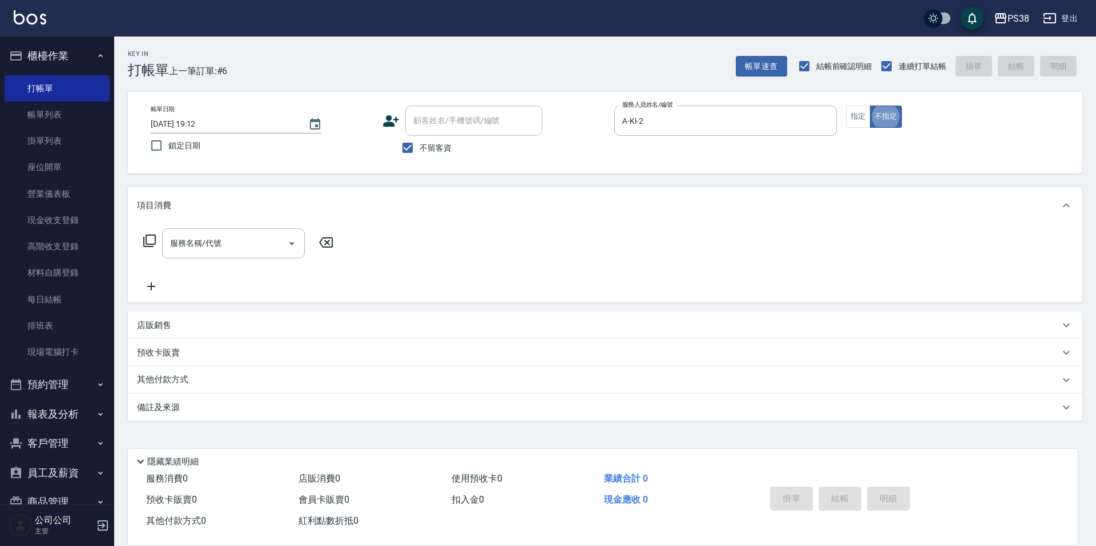
type button "false"
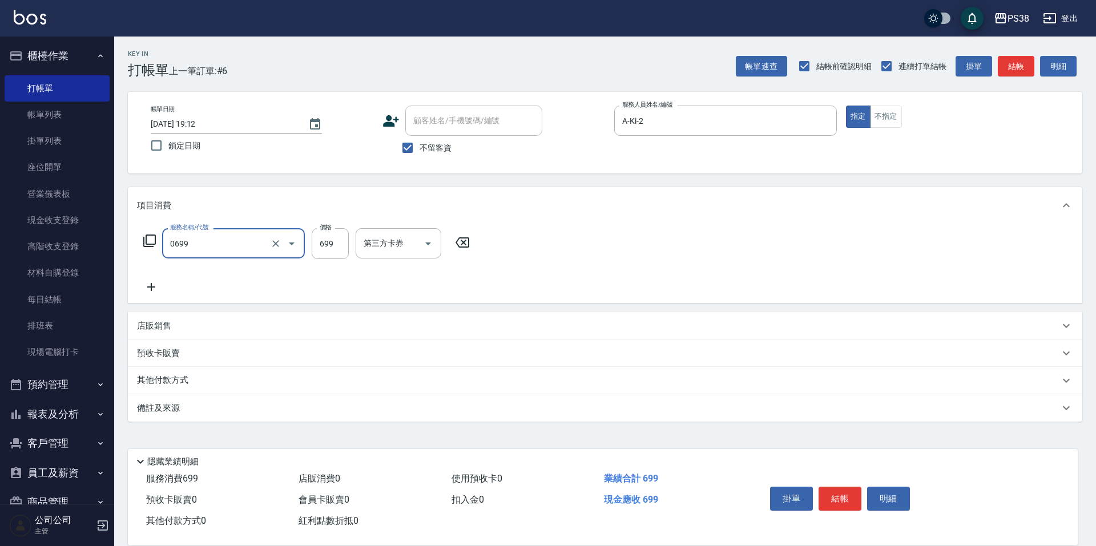
type input "spa699(0699)"
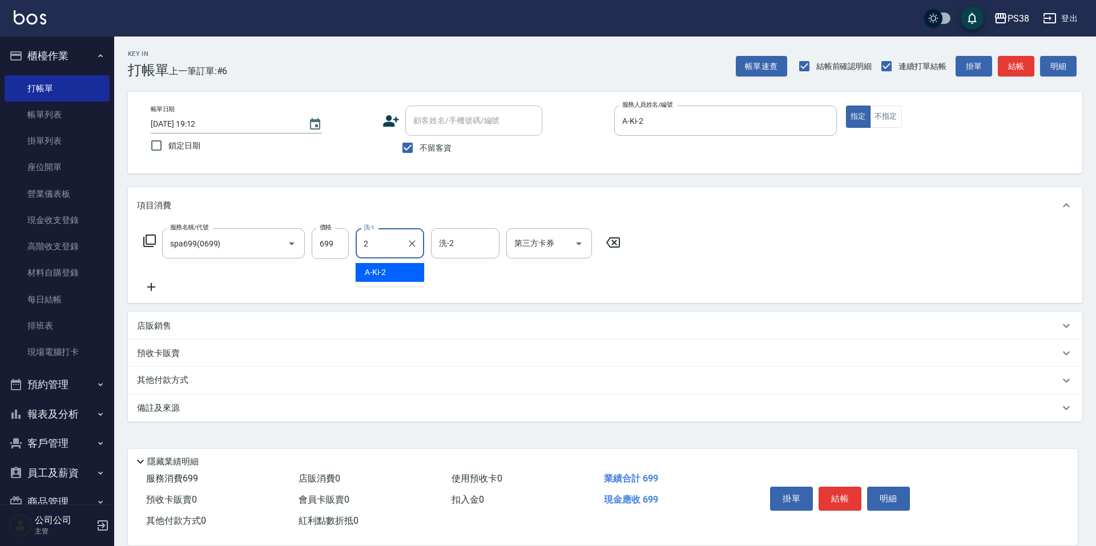
type input "A-Ki-2"
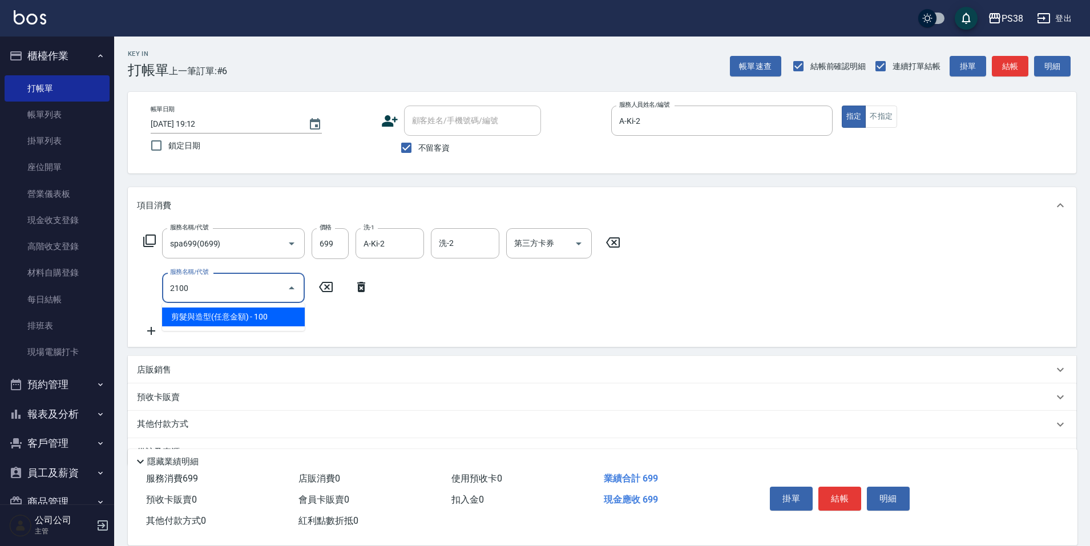
type input "剪髮與造型(任意金額)(2100)"
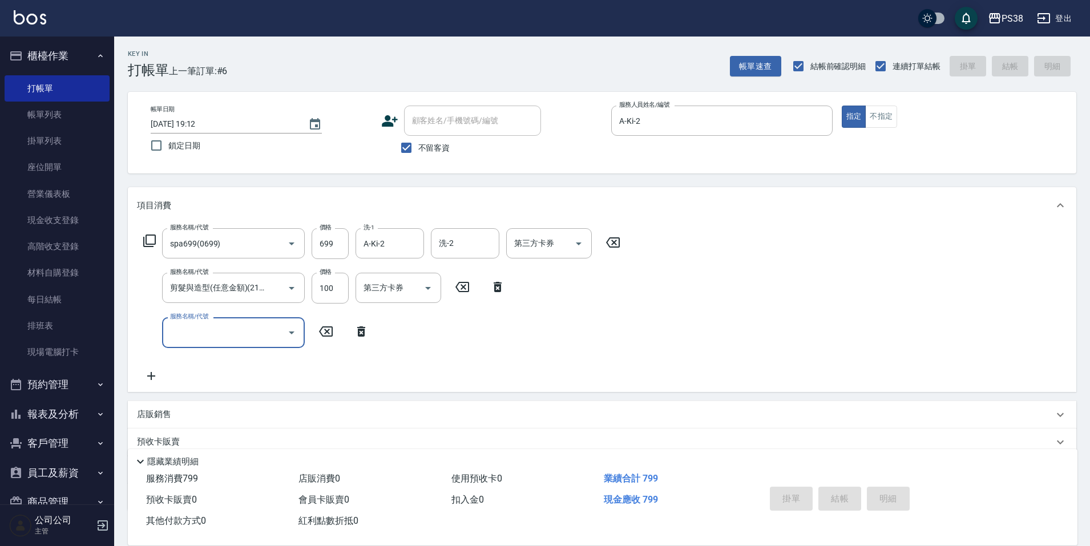
type input "[DATE] 19:13"
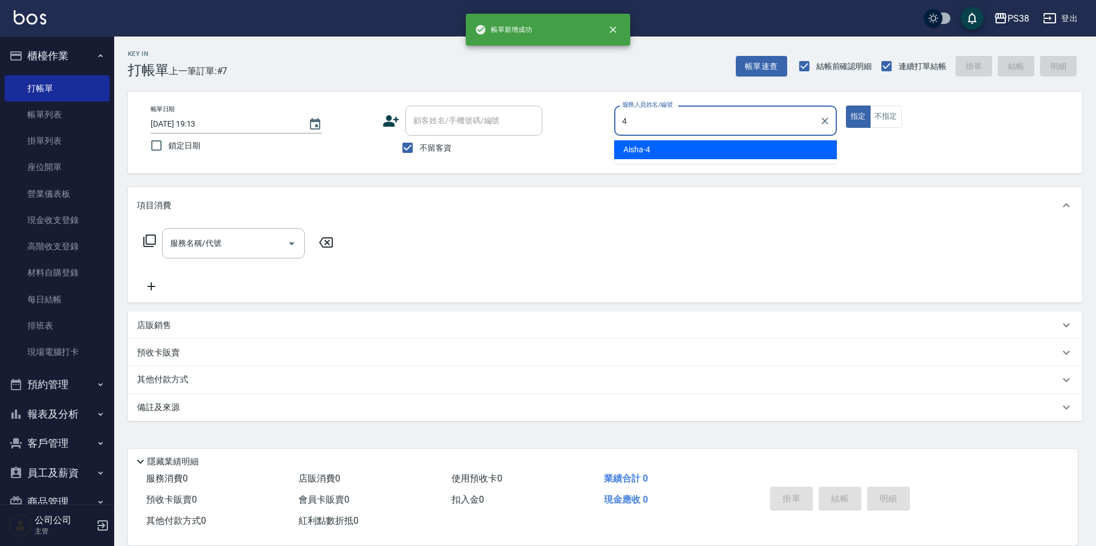
type input "Aisha-4"
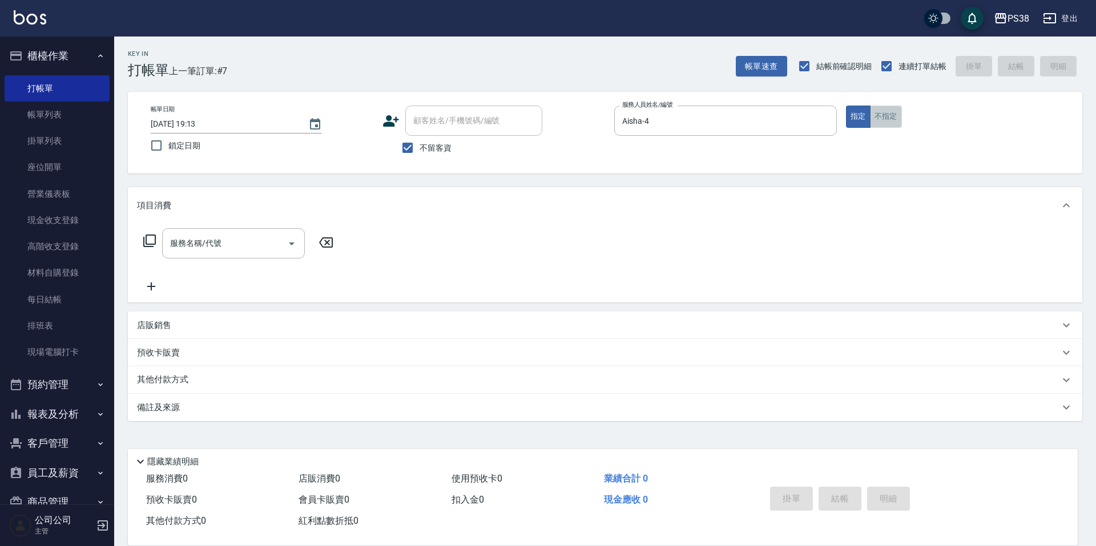
click at [889, 126] on button "不指定" at bounding box center [886, 117] width 32 height 22
click at [239, 257] on div "服務名稱/代號" at bounding box center [233, 243] width 143 height 30
click at [239, 248] on input "服務名稱/代號" at bounding box center [224, 243] width 115 height 20
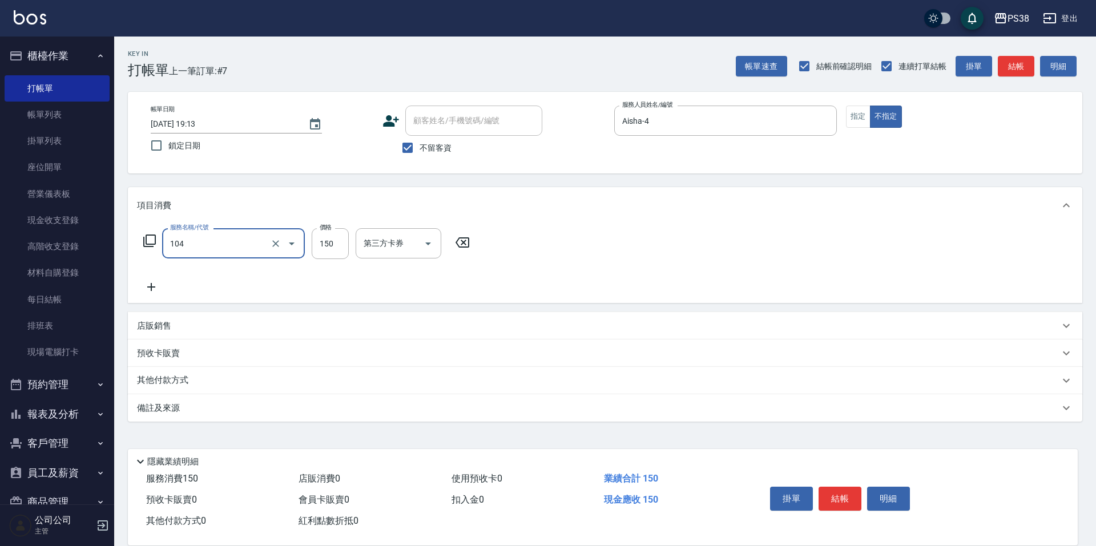
type input "洗髮(104)"
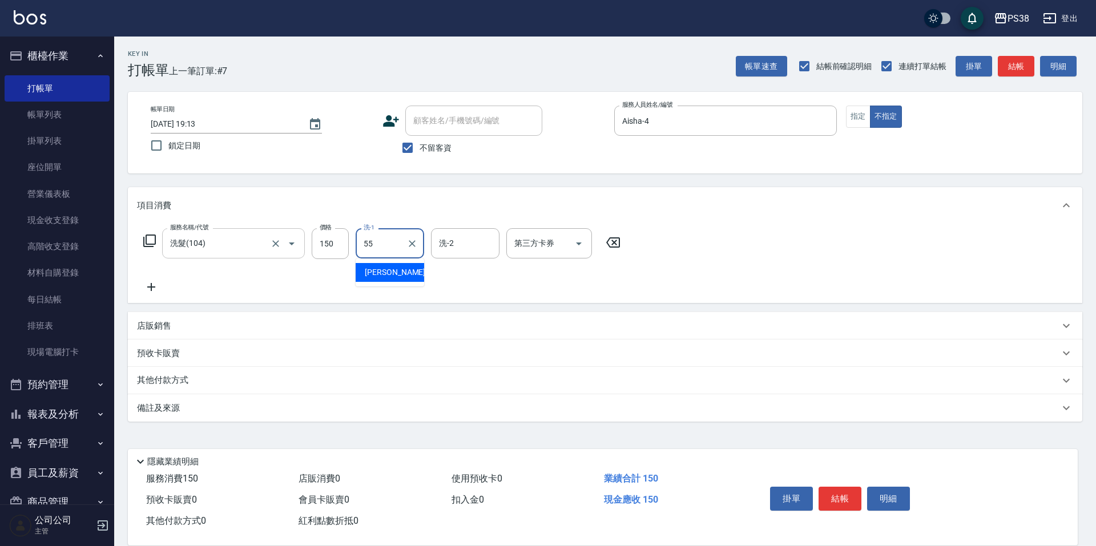
type input "[PERSON_NAME]-55"
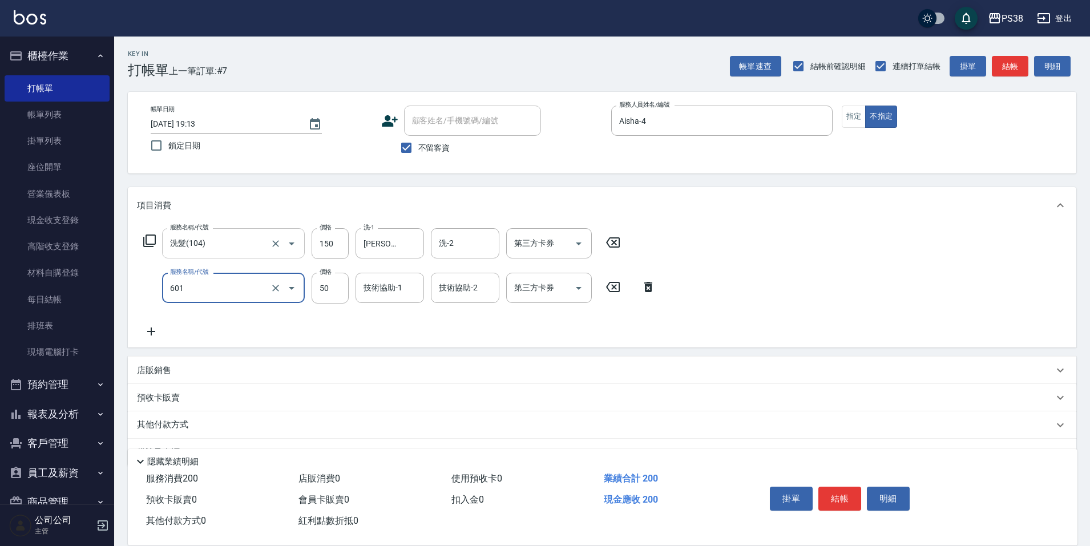
type input "精油50(601)"
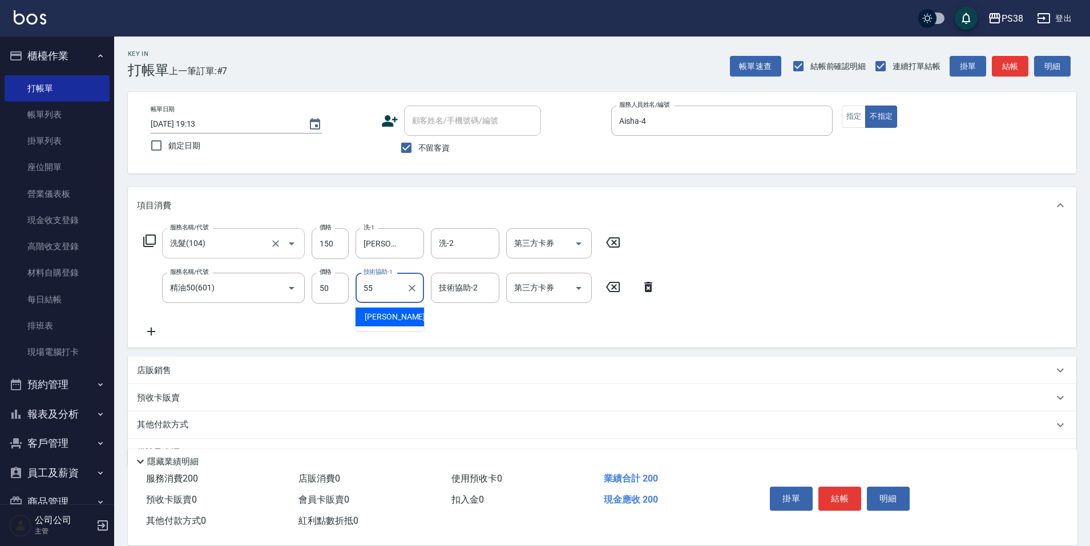
type input "[PERSON_NAME]-55"
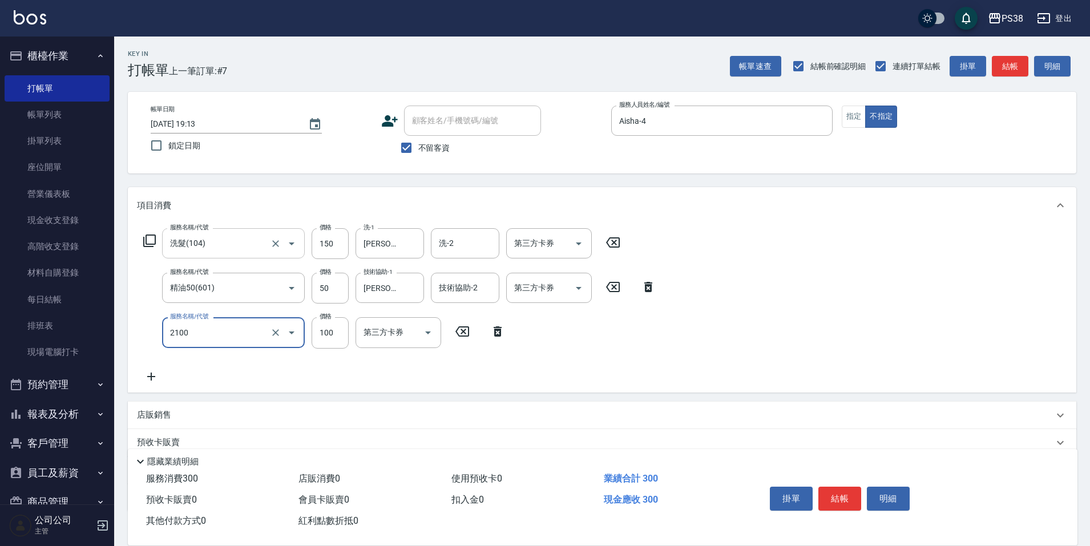
type input "剪髮與造型(任意金額)(2100)"
type input "150"
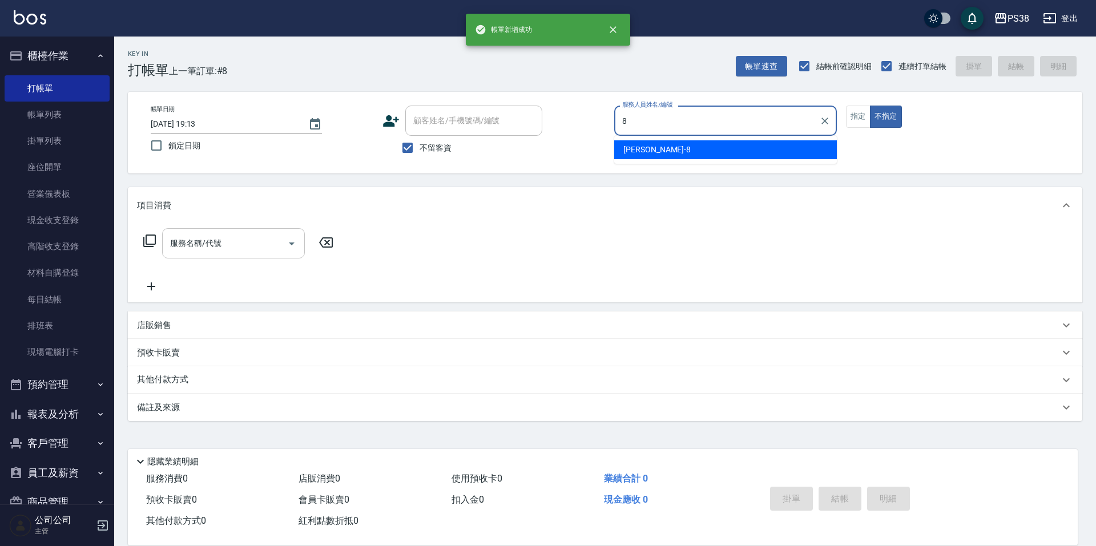
type input "mika-8"
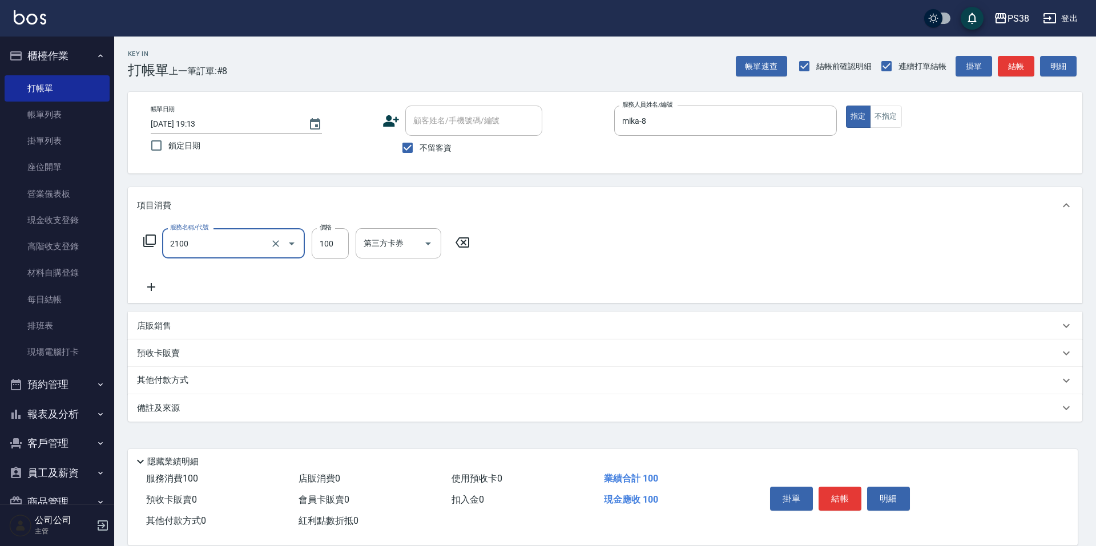
type input "剪髮與造型(任意金額)(2100)"
type input "300"
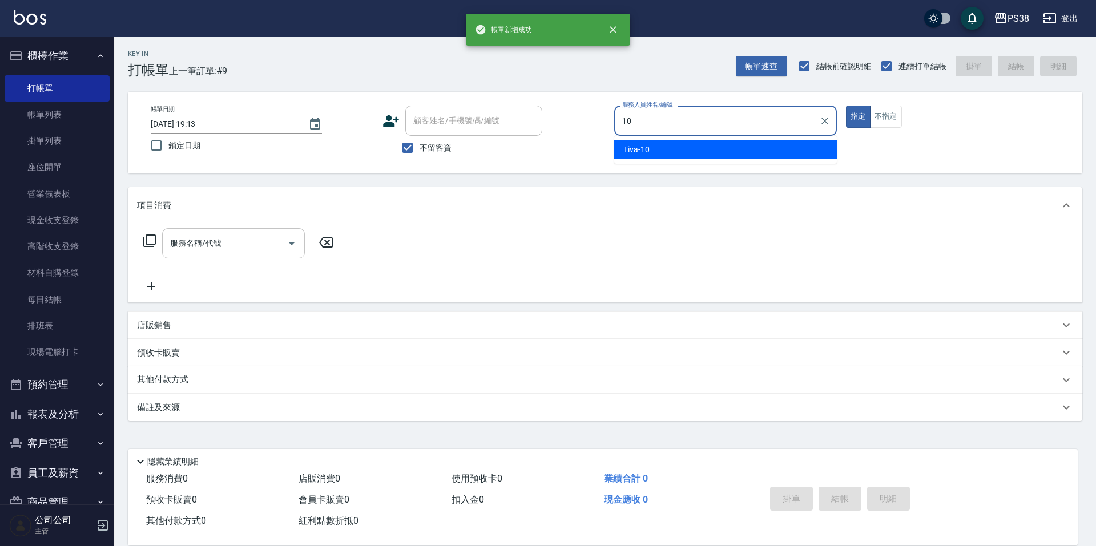
type input "Tiva-10"
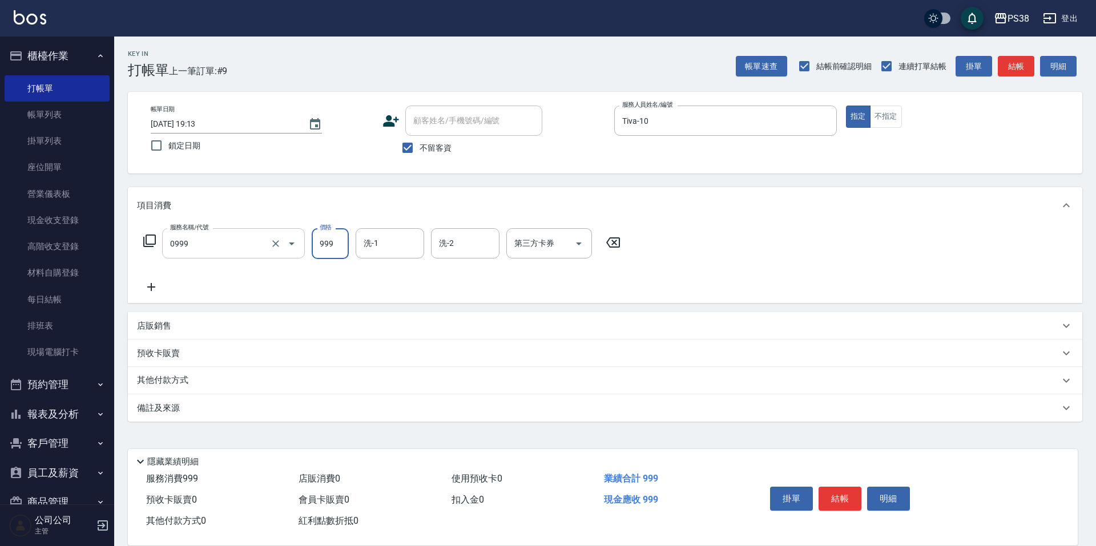
type input "spa999(0999)"
type input "Nini-24"
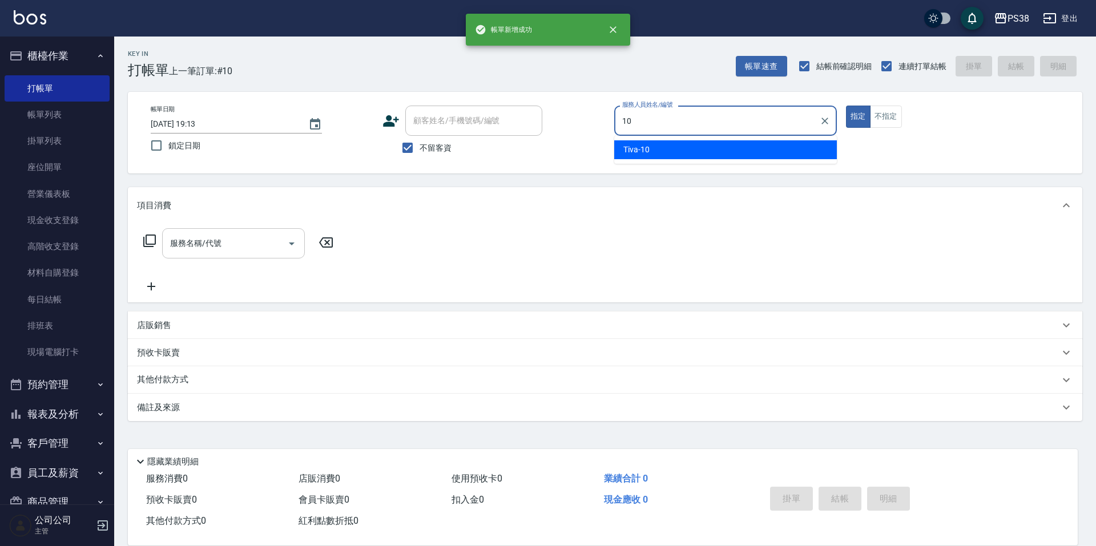
type input "Tiva-10"
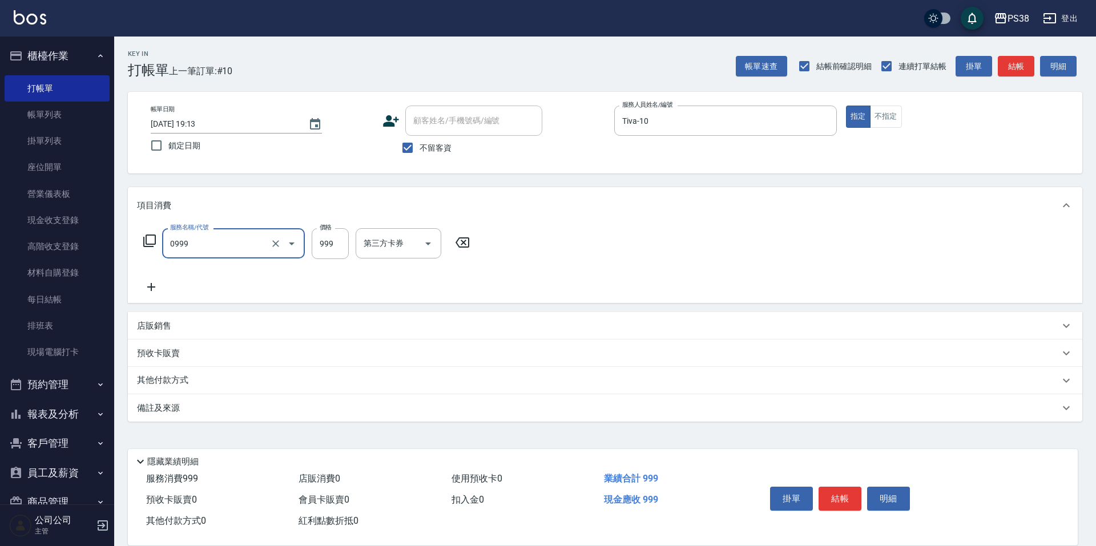
type input "spa999(0999)"
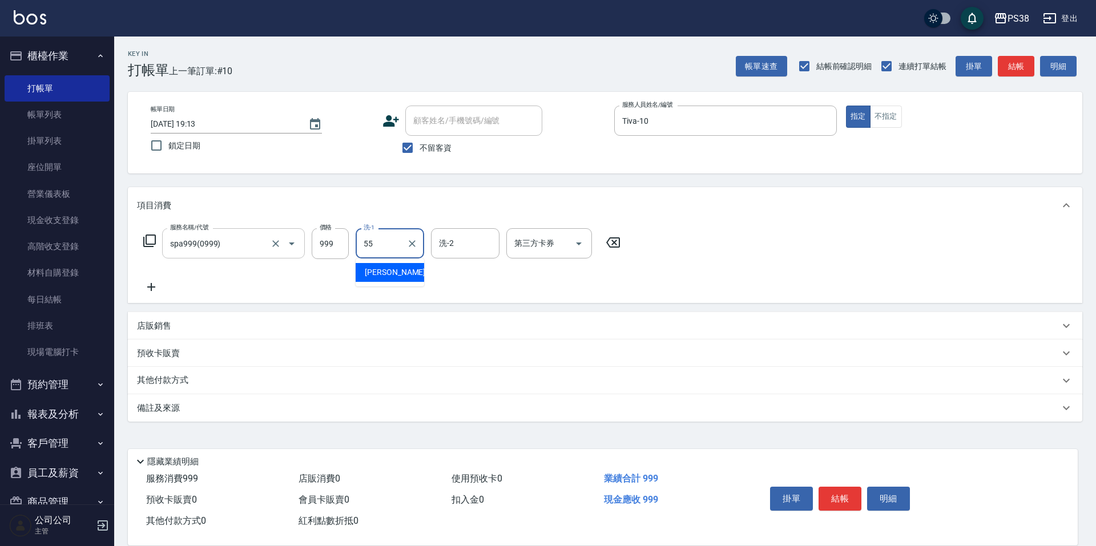
type input "[PERSON_NAME]-55"
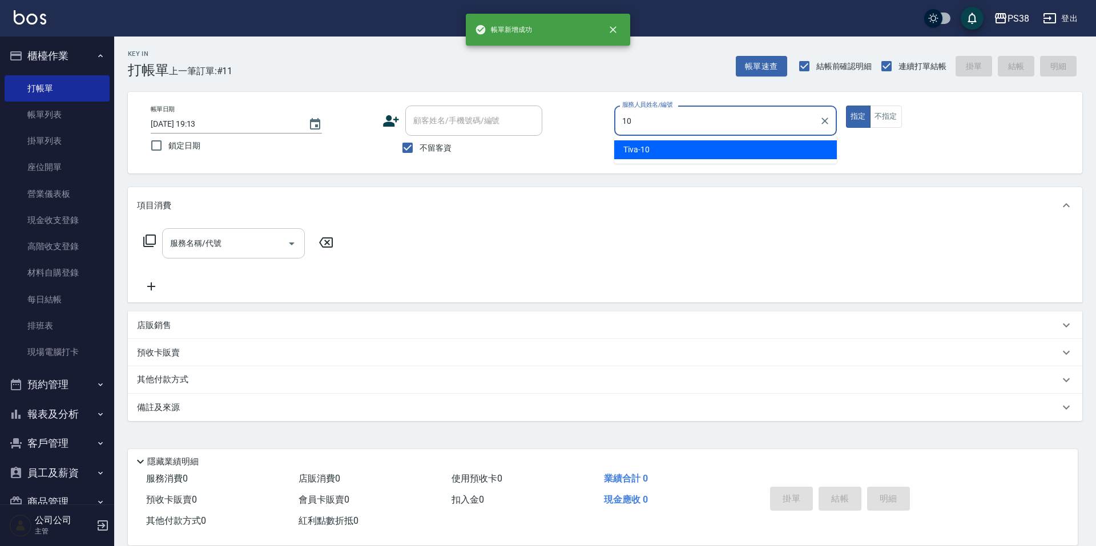
type input "Tiva-10"
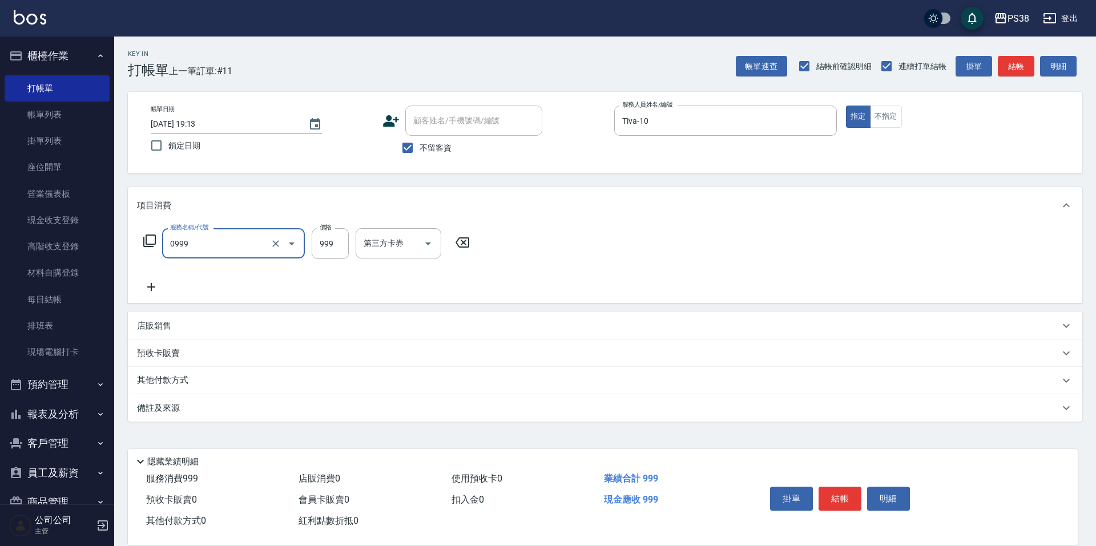
type input "spa999(0999)"
type input "999"
type input "Tiva-10"
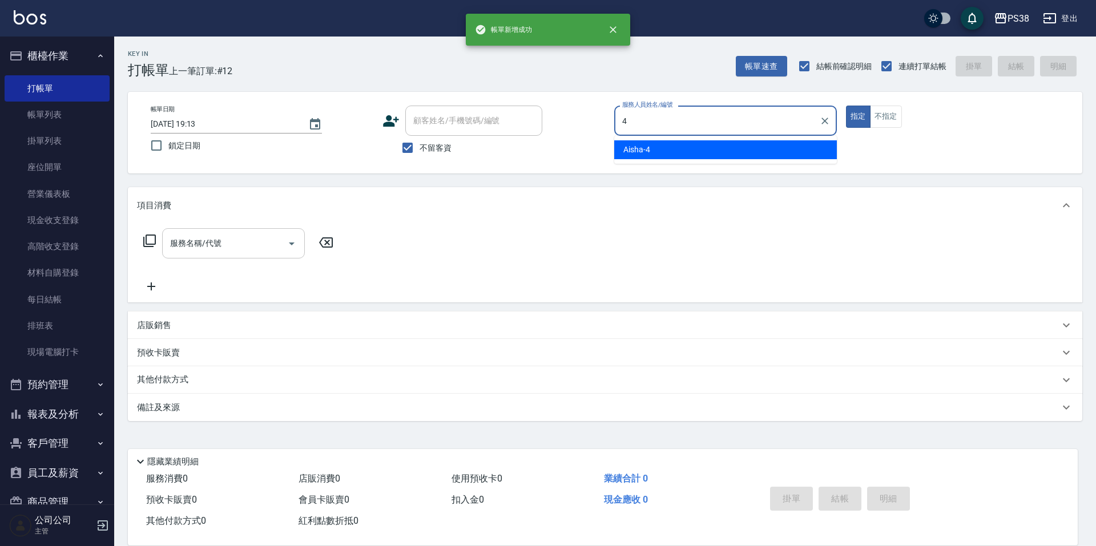
type input "Aisha-4"
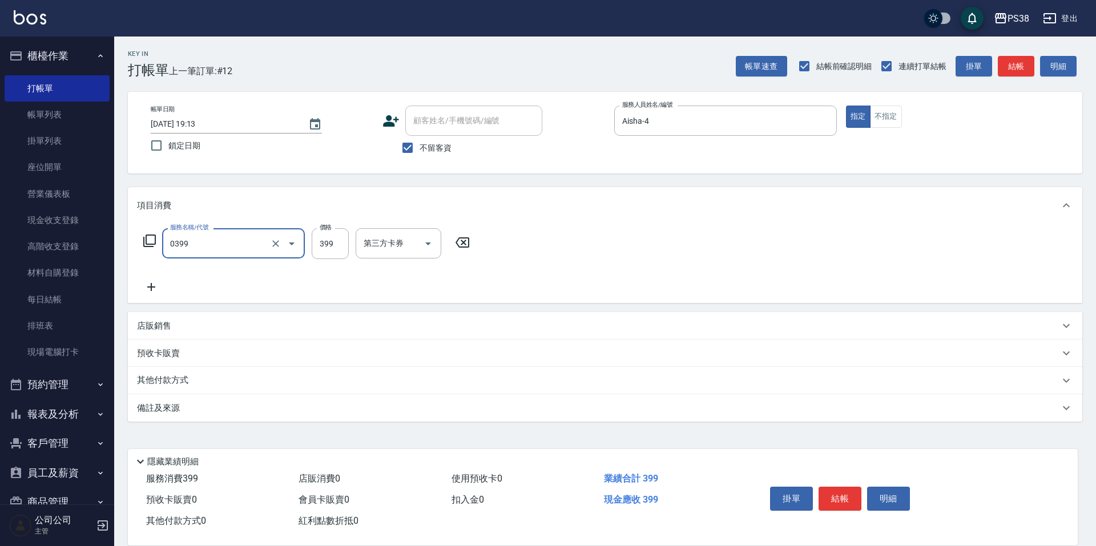
type input "spa399(0399)"
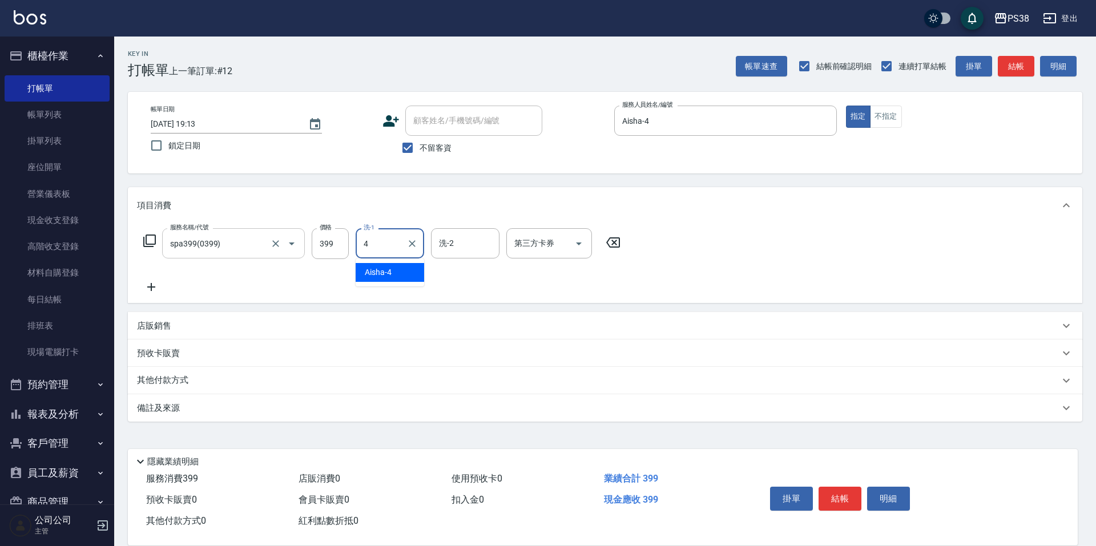
type input "Aisha-4"
click at [310, 236] on div "服務名稱/代號 spa399(0399) 服務名稱/代號 價格 399 價格 洗-1 Aisha-4 洗-1 洗-2 洗-2 第三方卡券 第三方卡券" at bounding box center [382, 243] width 490 height 31
click at [326, 242] on input "399" at bounding box center [330, 243] width 37 height 31
type input "400"
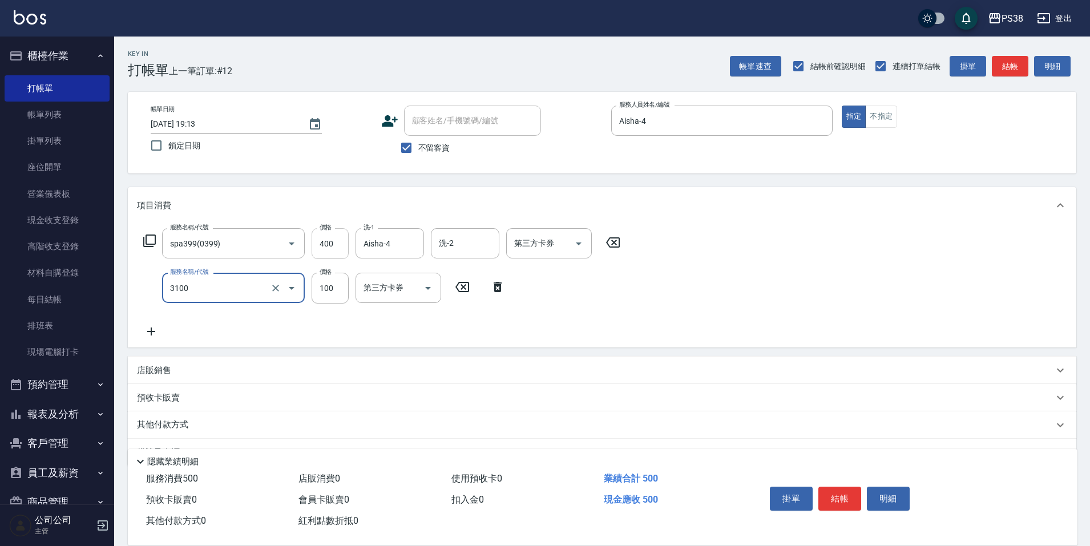
type input "頭皮水.順護(3100)"
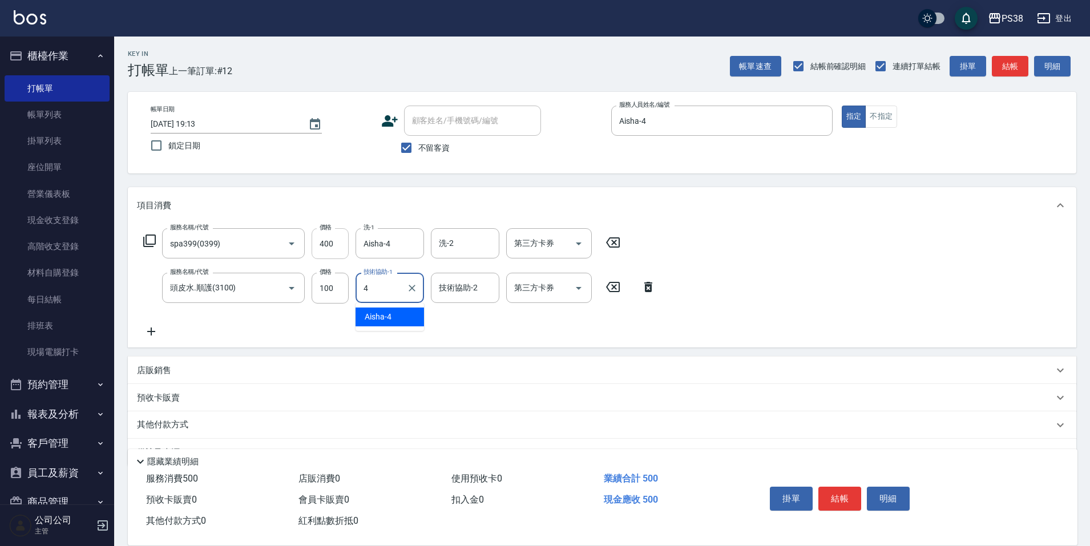
type input "Aisha-4"
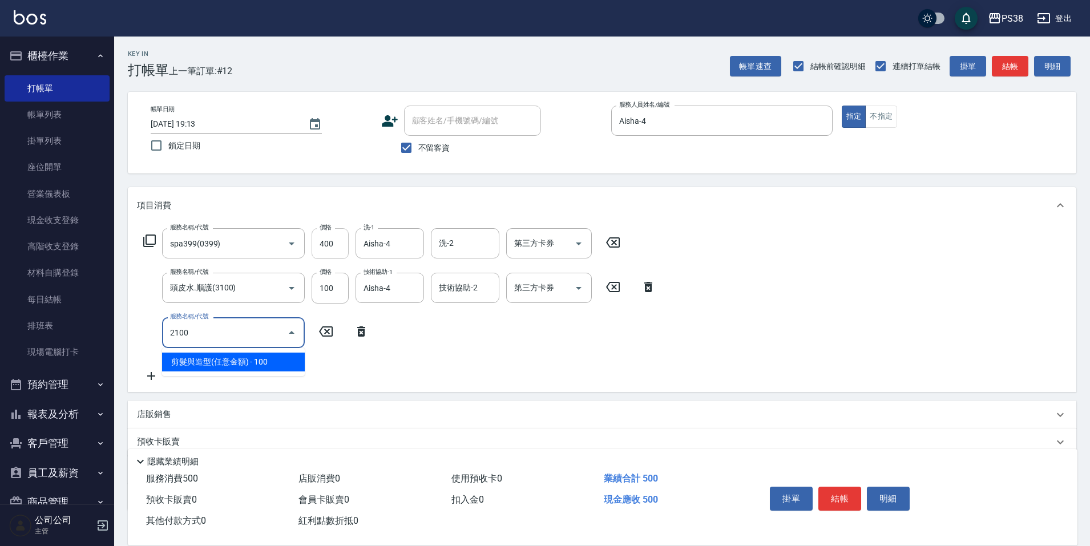
type input "剪髮與造型(任意金額)(2100)"
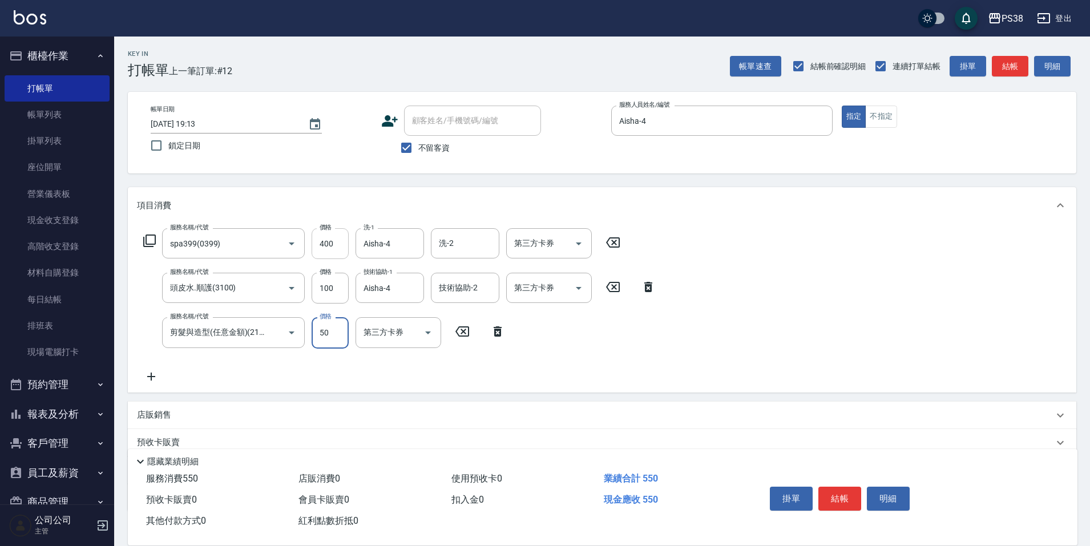
type input "50"
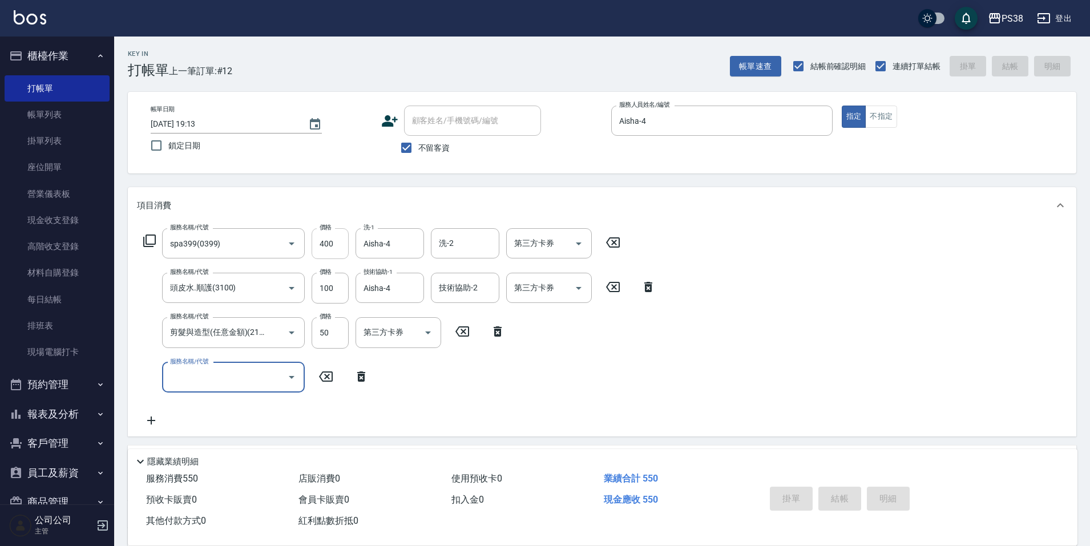
type input "[DATE] 19:15"
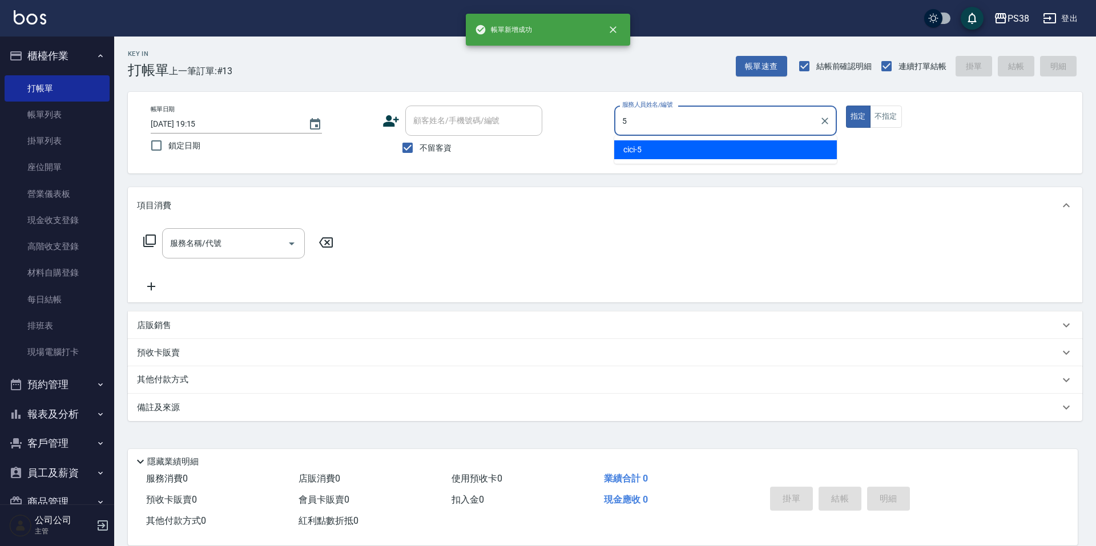
type input "cici-5"
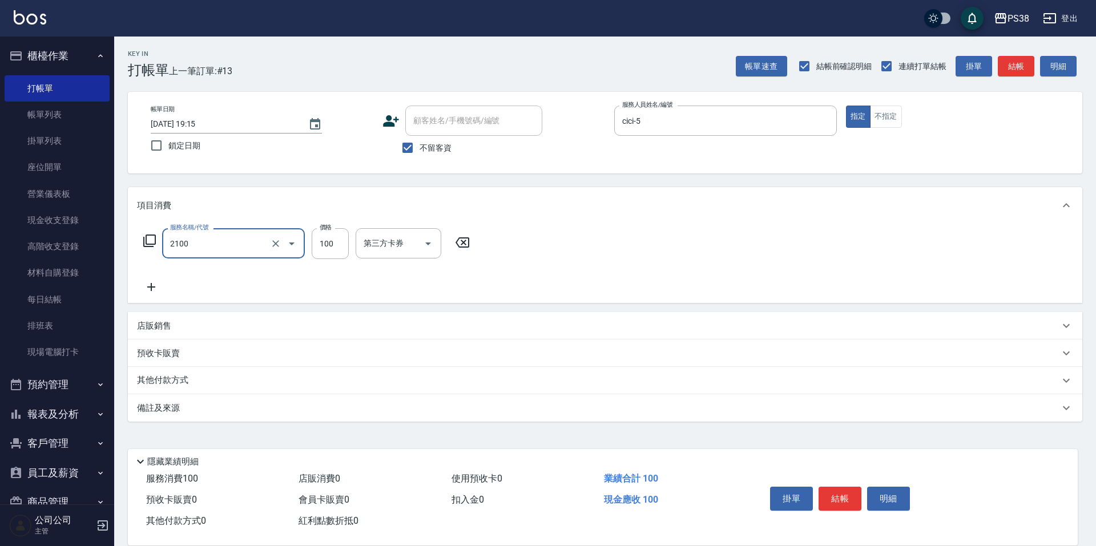
type input "剪髮與造型(任意金額)(2100)"
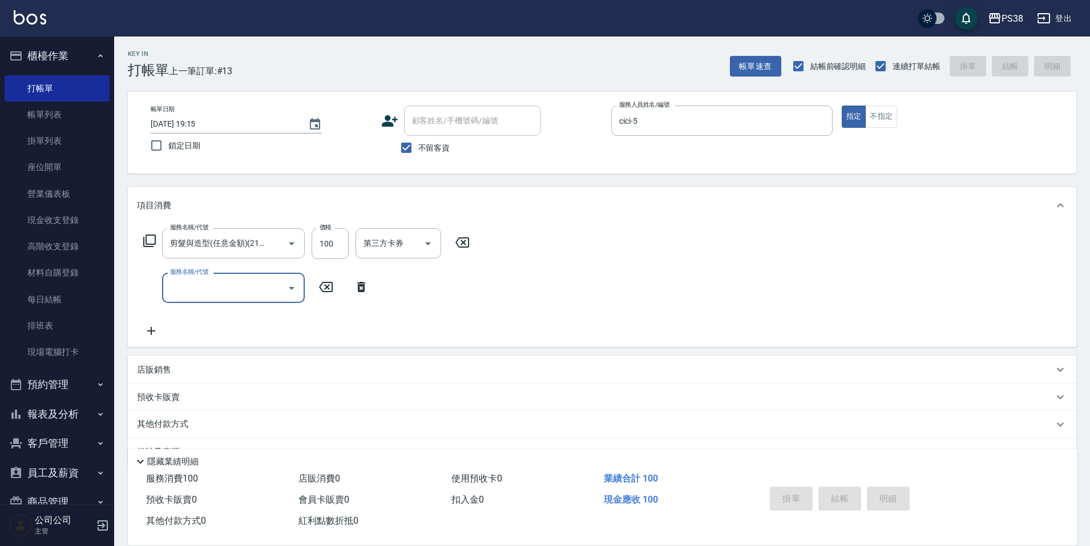
type input "[DATE] 19:18"
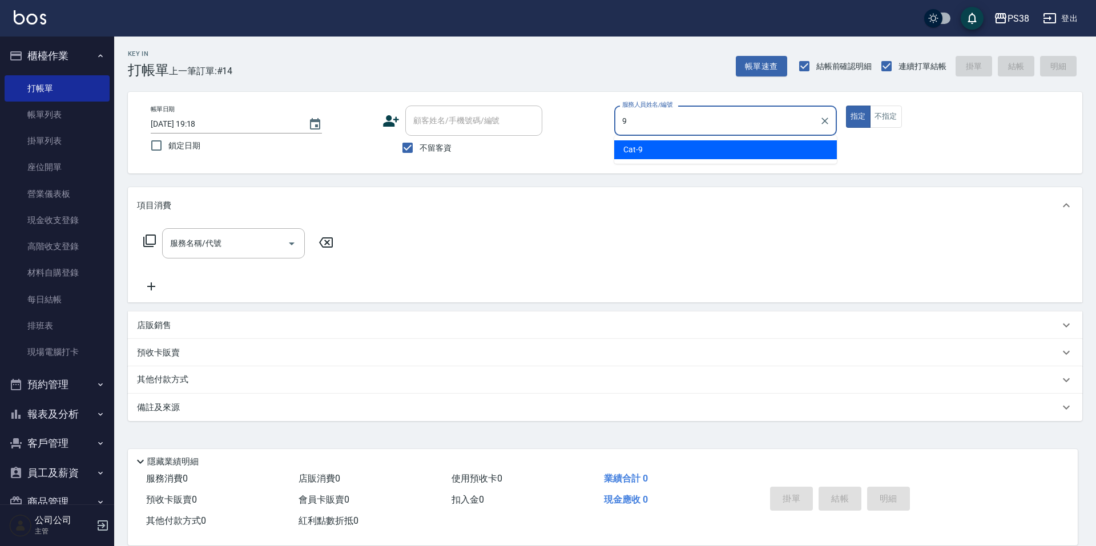
type input "Cat-9"
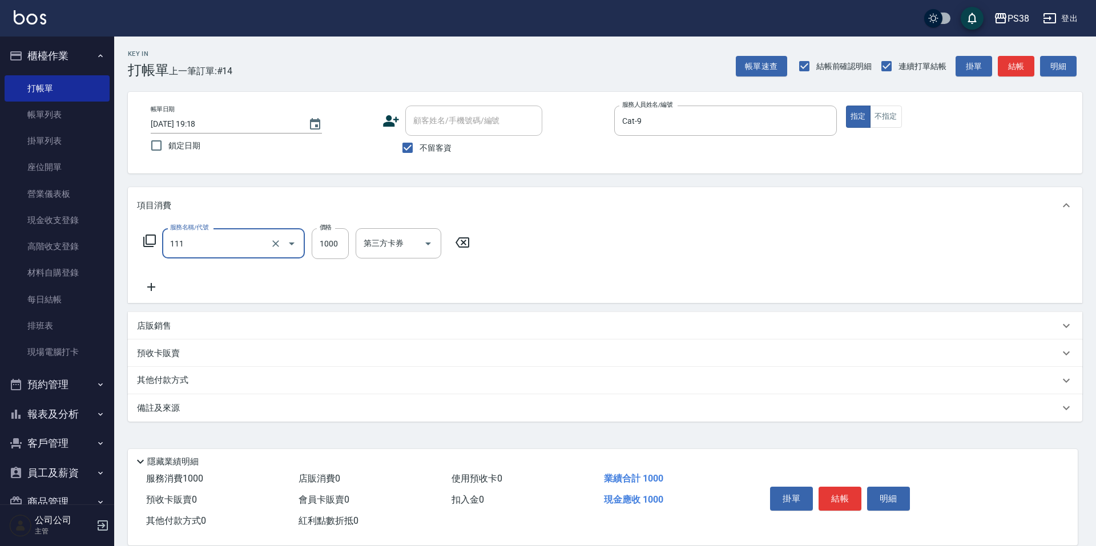
type input "重整/卸髮 (任意金額)(111)"
click at [323, 239] on input "1000" at bounding box center [330, 243] width 37 height 31
type input "1500"
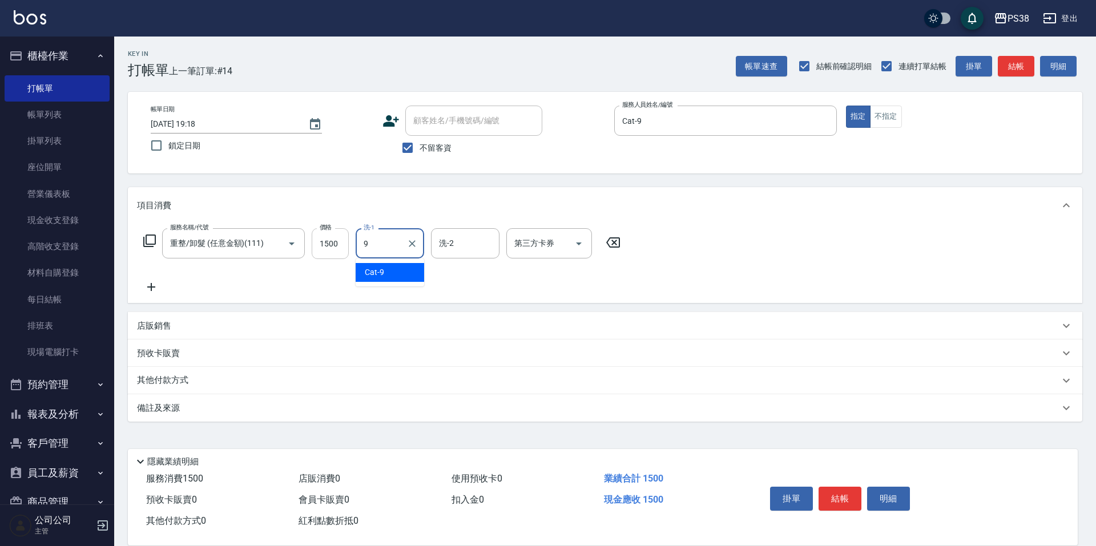
type input "Cat-9"
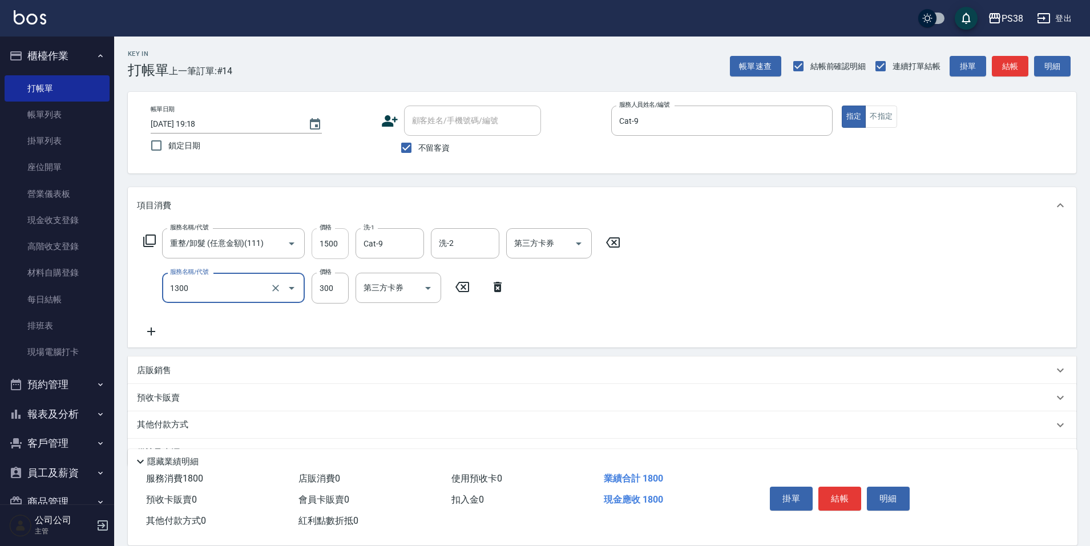
type input "精油洗潤300(1300)"
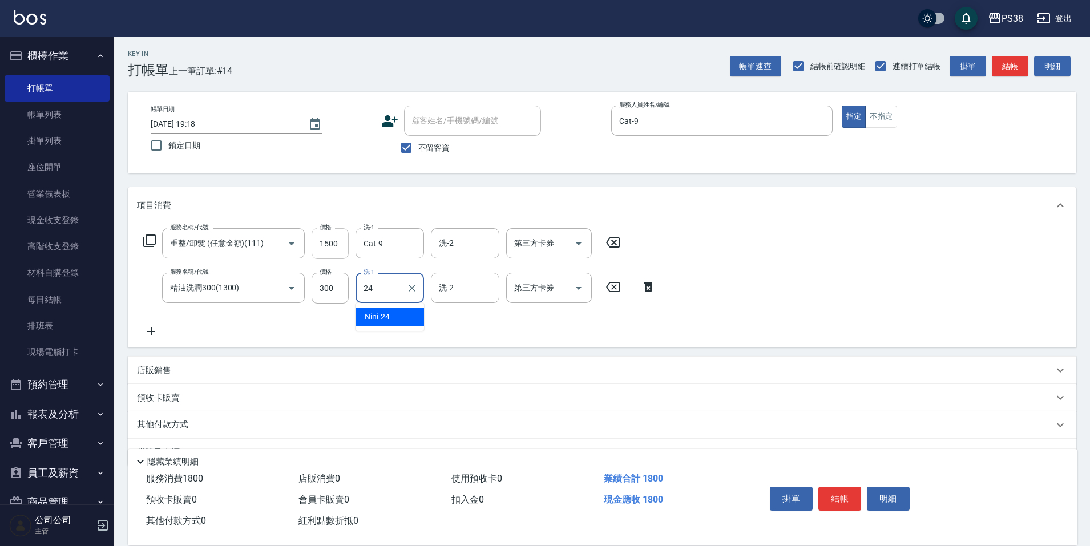
type input "Nini-24"
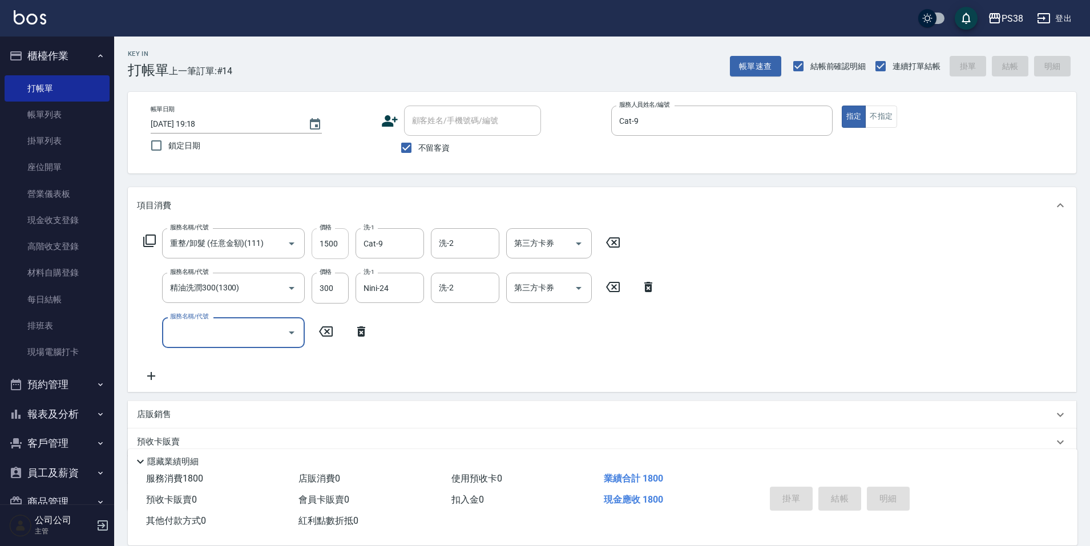
type input "[DATE] 19:19"
